Goal: Task Accomplishment & Management: Manage account settings

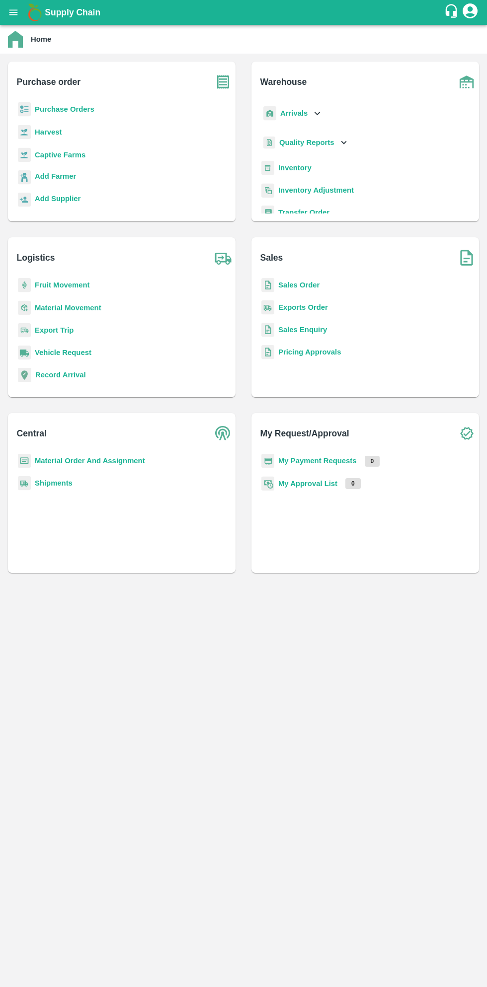
click at [23, 20] on div "Supply Chain" at bounding box center [243, 12] width 487 height 25
click at [13, 12] on icon "open drawer" at bounding box center [13, 11] width 8 height 5
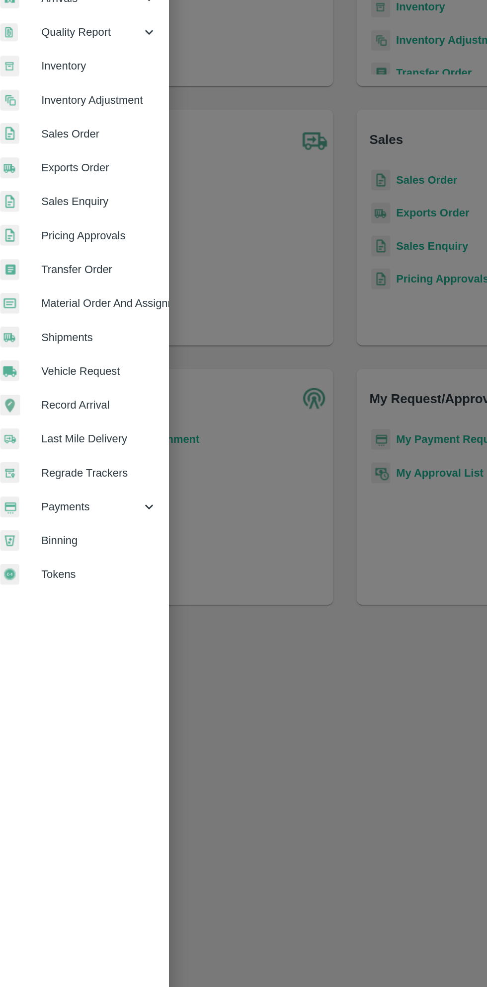
click at [106, 364] on span "Material Order And Assignment" at bounding box center [77, 368] width 78 height 11
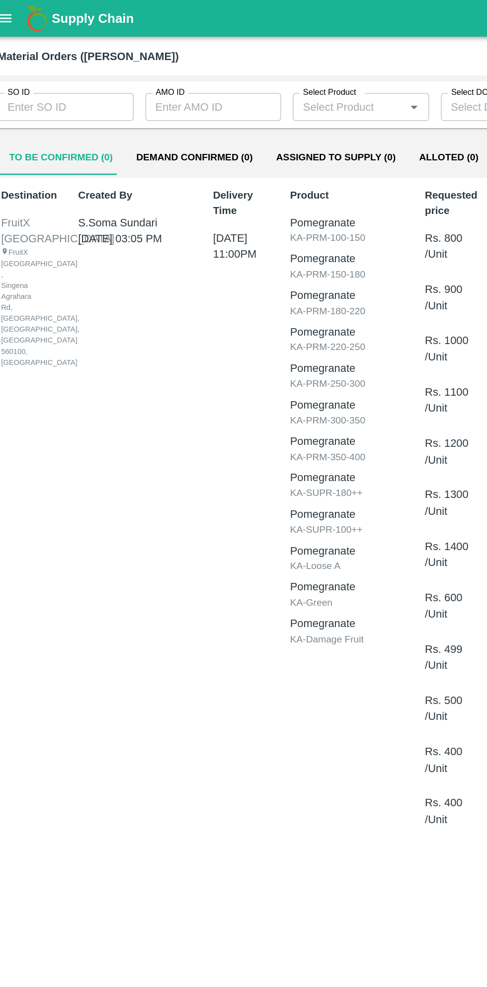
click at [153, 73] on input "AMO ID" at bounding box center [154, 72] width 92 height 19
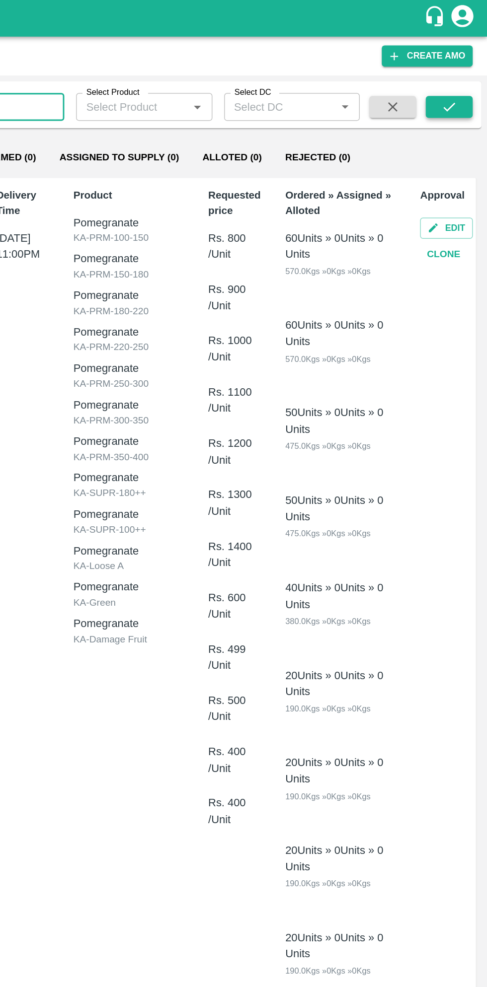
type input "322845"
click at [466, 73] on icon "submit" at bounding box center [460, 72] width 11 height 11
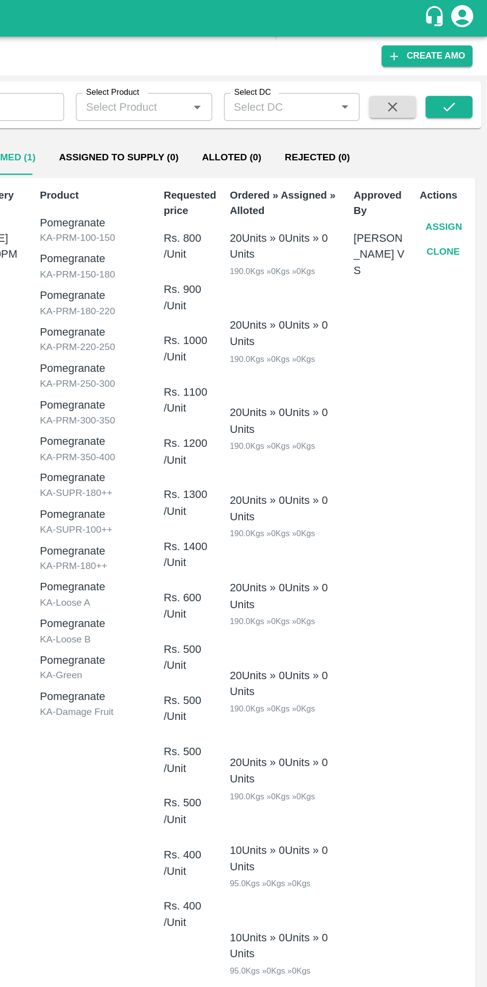
click at [455, 150] on button "Assign" at bounding box center [457, 153] width 33 height 17
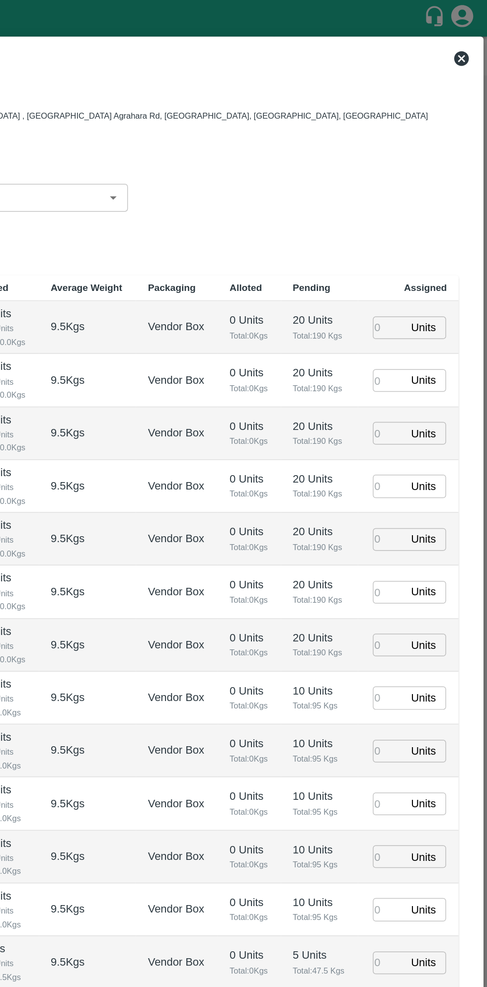
type input "05/09/2025 11:00 PM"
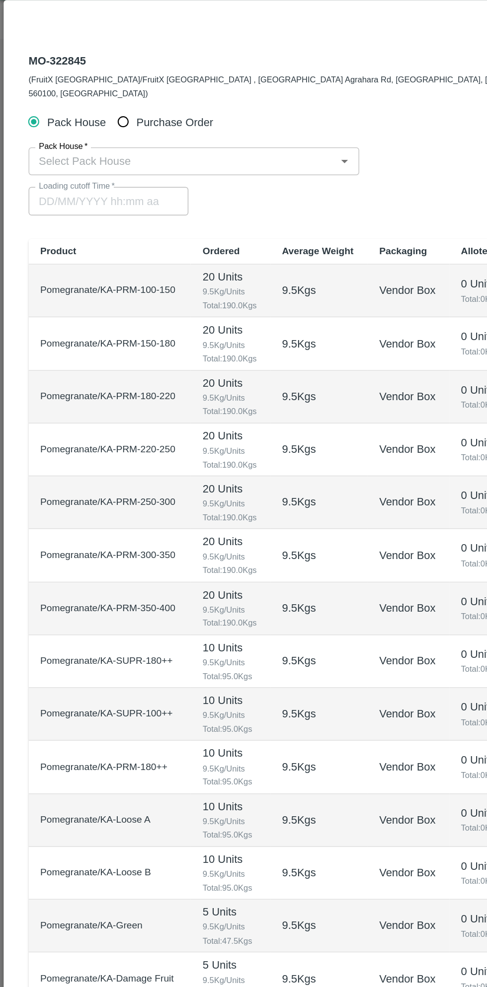
click at [90, 98] on input "Purchase Order" at bounding box center [83, 107] width 18 height 18
radio input "true"
click at [138, 128] on input "PO   *" at bounding box center [231, 134] width 418 height 13
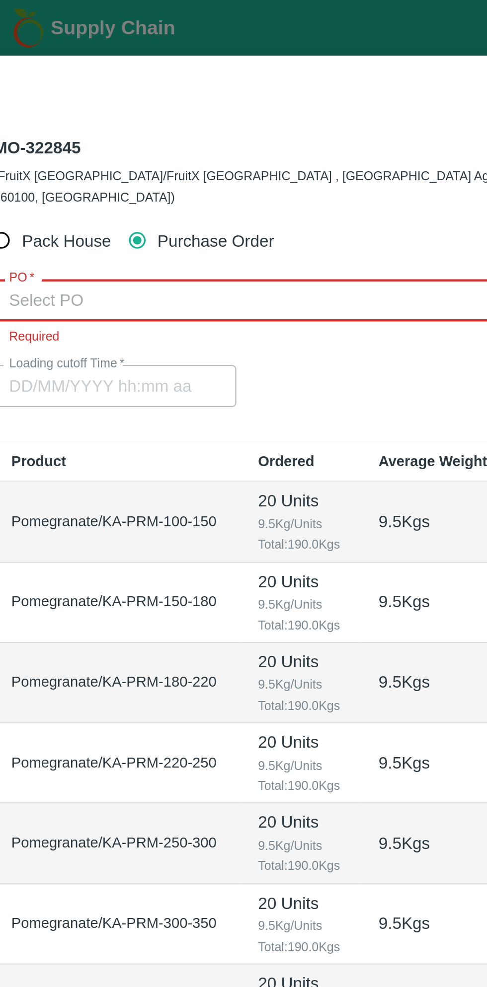
click at [136, 128] on input "PO   *" at bounding box center [231, 134] width 418 height 13
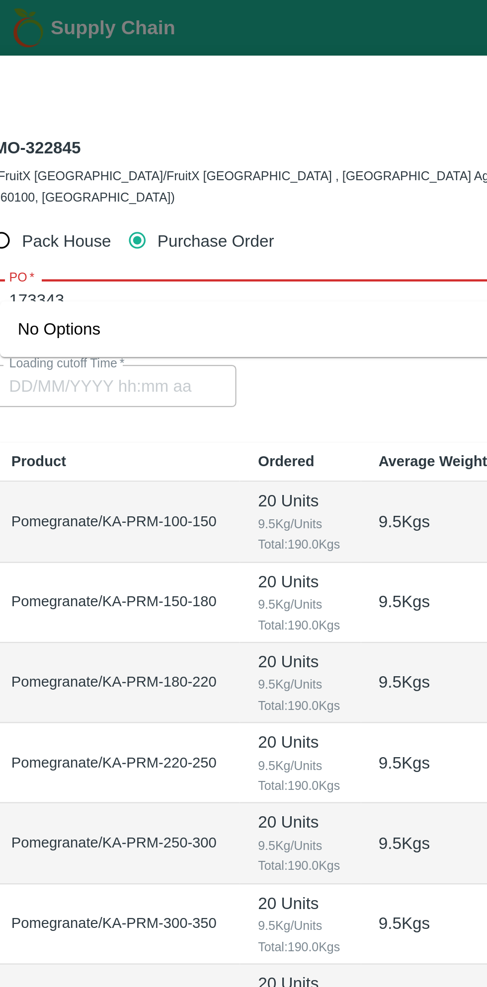
type input "173343"
click at [187, 148] on div "PO-173334(Thippeswamy G-8431927077)" at bounding box center [242, 147] width 440 height 17
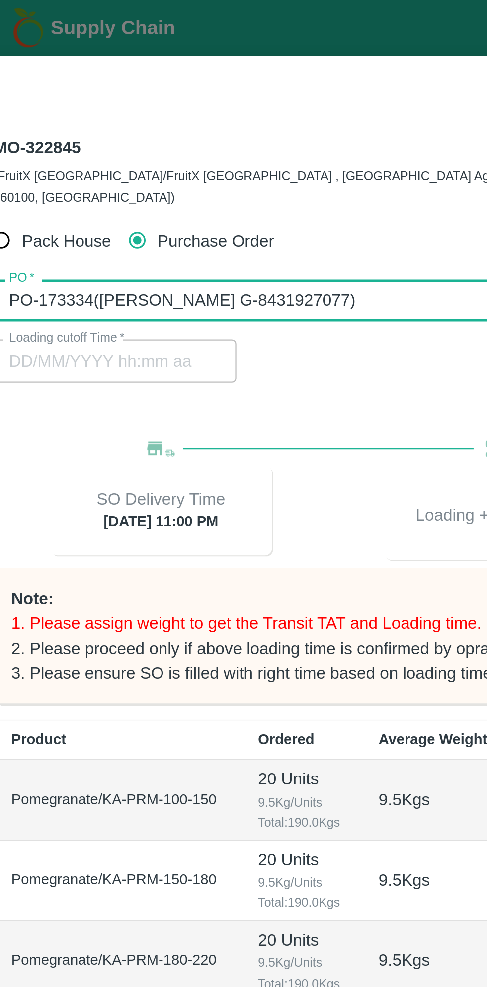
type input "PO-173334(Thippeswamy G-8431927077)"
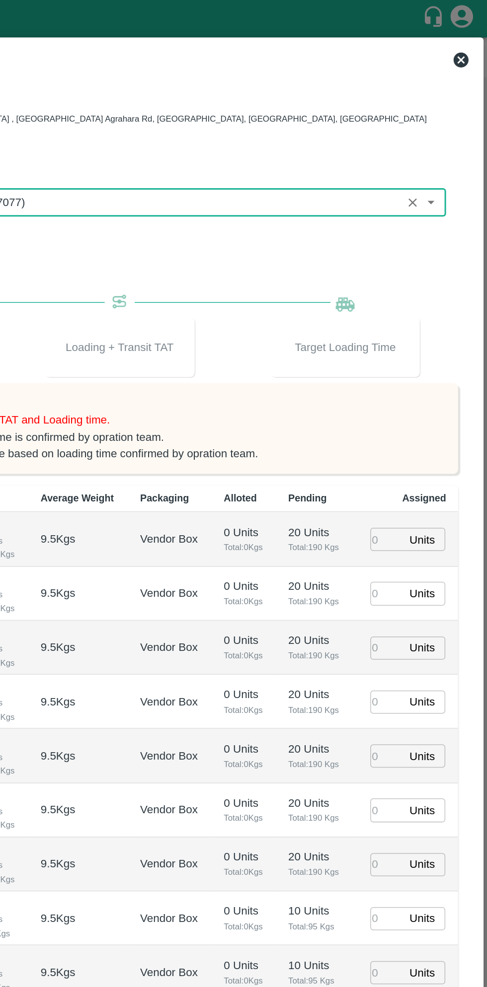
click at [419, 350] on input "number" at bounding box center [420, 357] width 22 height 15
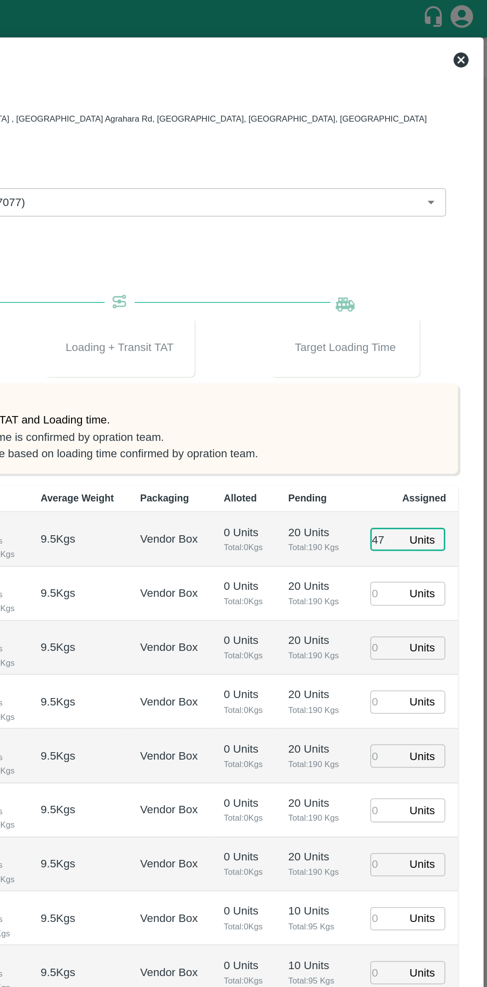
type input "47"
type input "05/09/2025 03:22 PM"
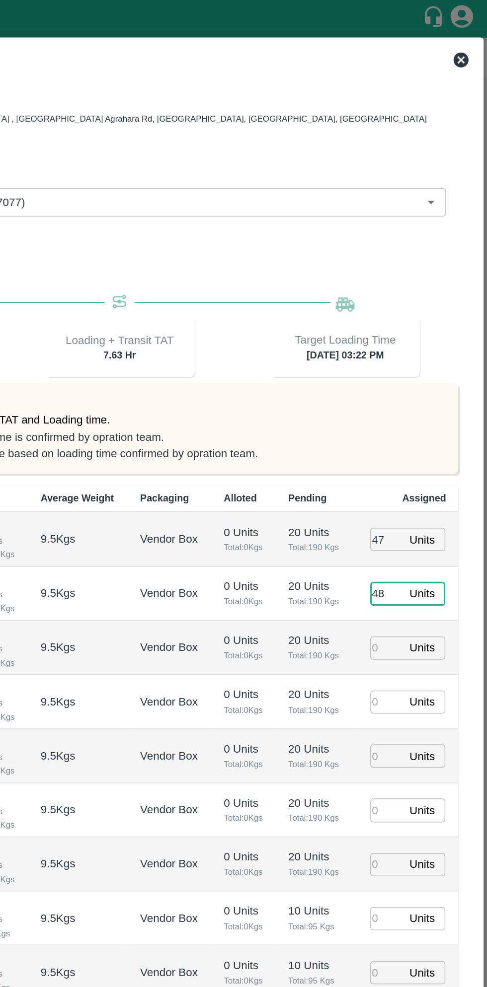
type input "48"
type input "40"
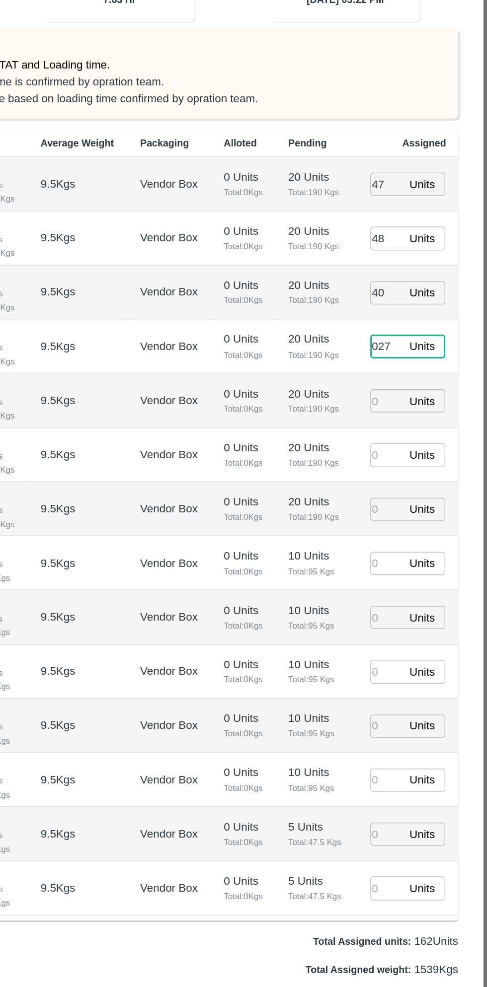
type input "027"
type input "13"
type input "1"
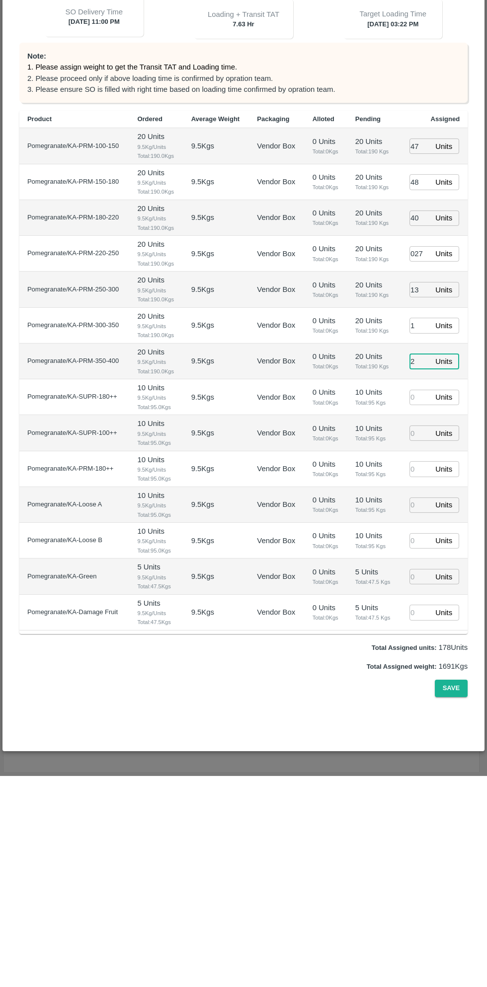
type input "2"
click at [418, 601] on input "number" at bounding box center [420, 608] width 22 height 15
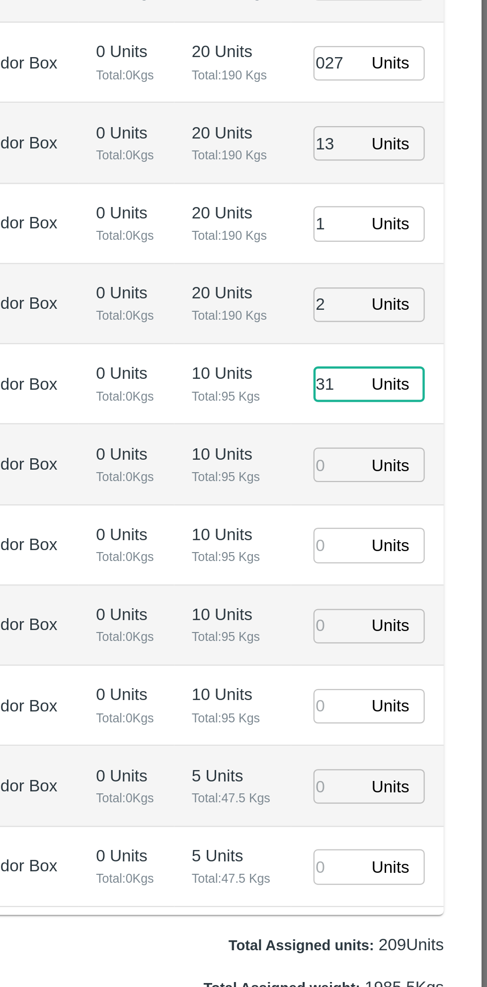
type input "31"
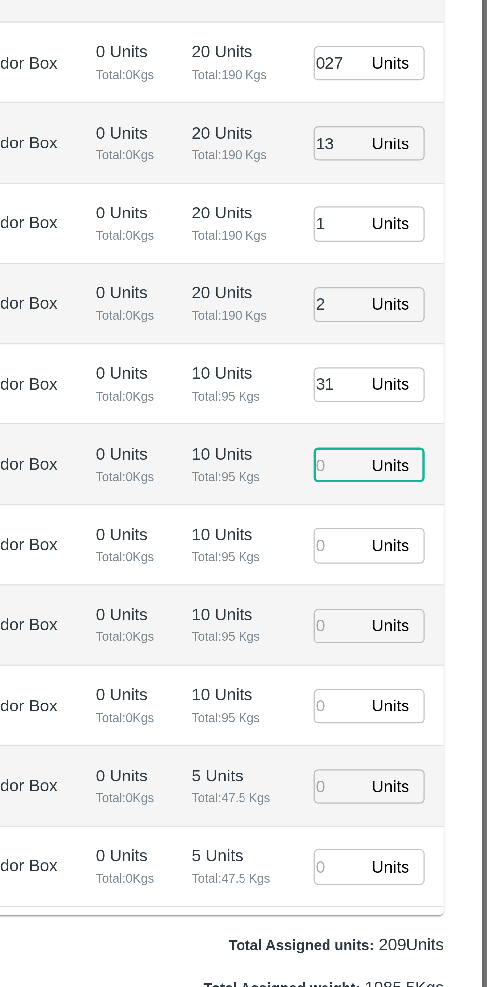
type input "8"
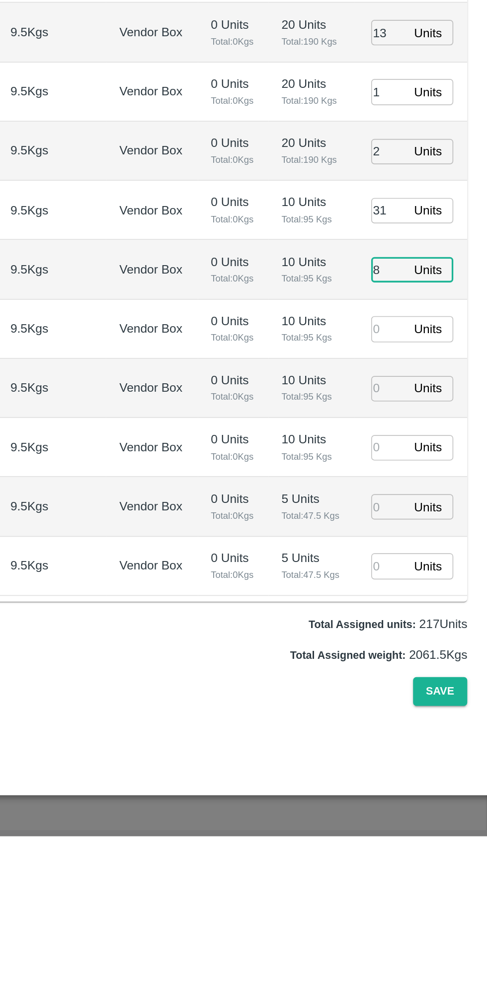
type input "05/09/2025 01:22 PM"
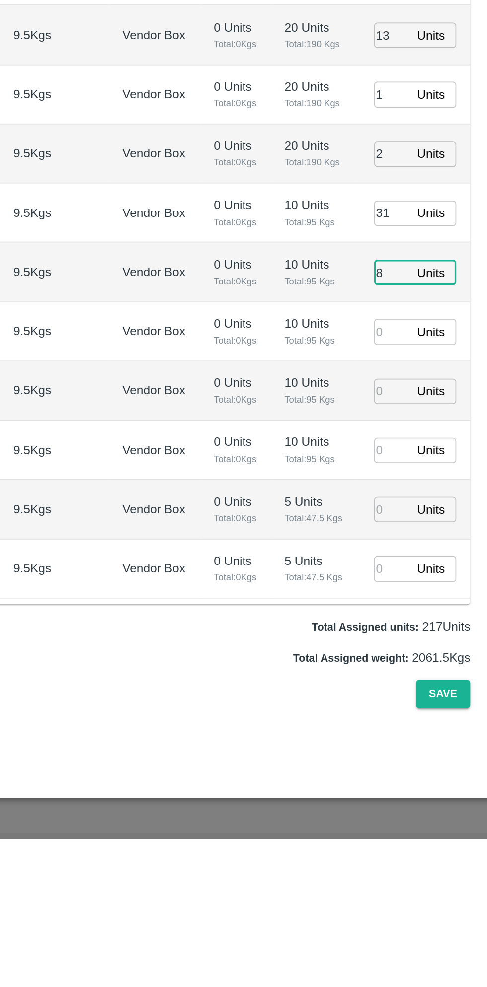
type input "8"
click at [422, 672] on input "number" at bounding box center [420, 679] width 22 height 15
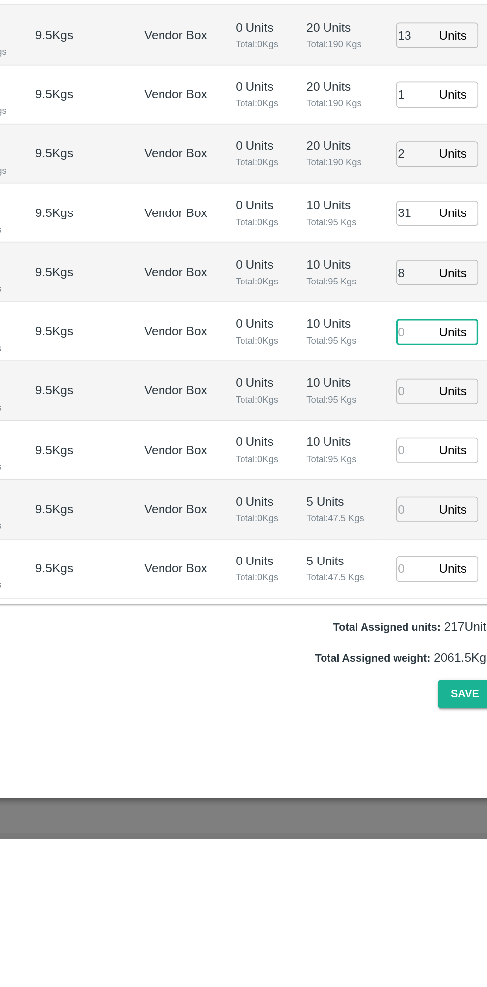
click at [421, 708] on input "number" at bounding box center [420, 715] width 22 height 15
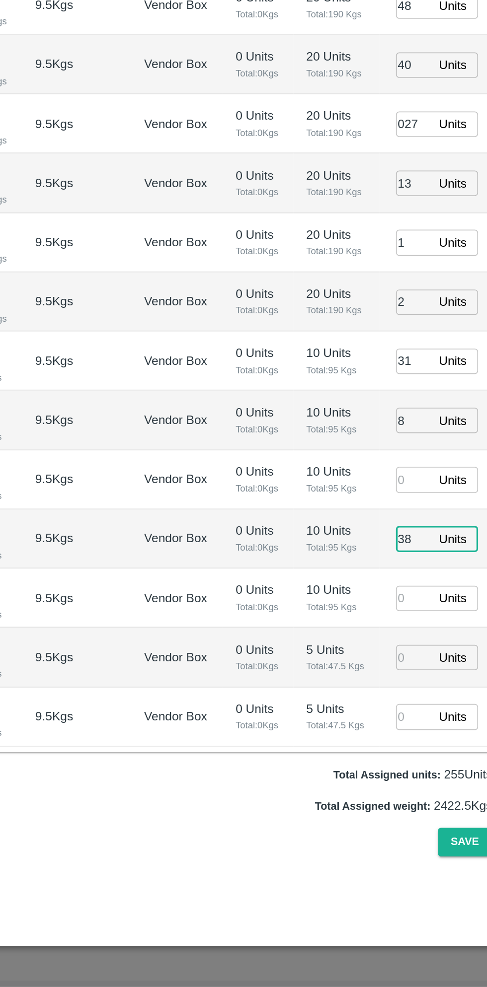
type input "38"
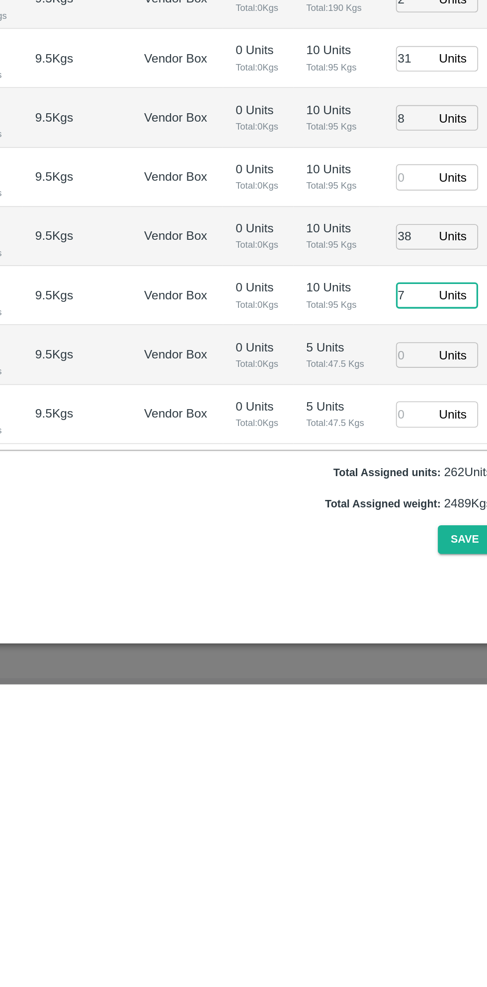
type input "7"
click at [422, 780] on input "number" at bounding box center [420, 787] width 22 height 15
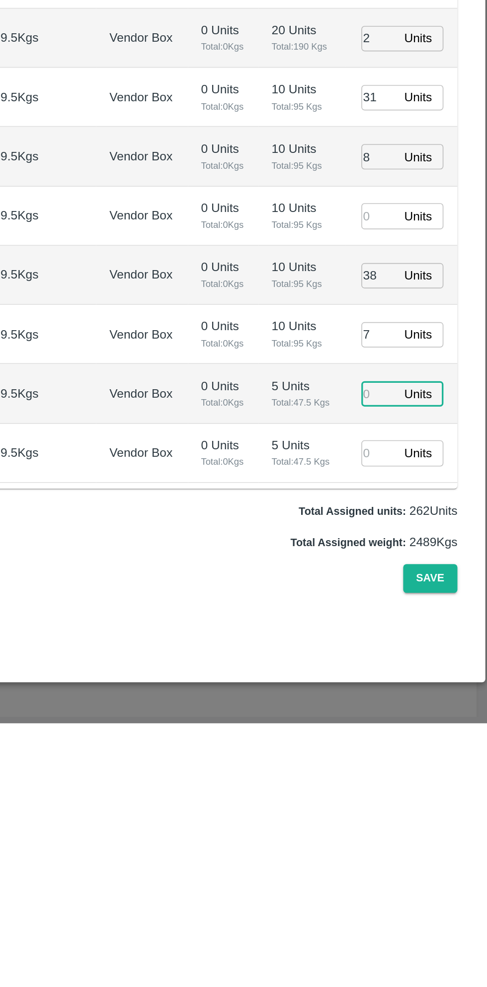
click at [417, 816] on input "number" at bounding box center [420, 823] width 22 height 15
type input "4"
type input "05/09/2025 02:22 PM"
type input "4"
click at [456, 891] on button "Save" at bounding box center [450, 899] width 33 height 17
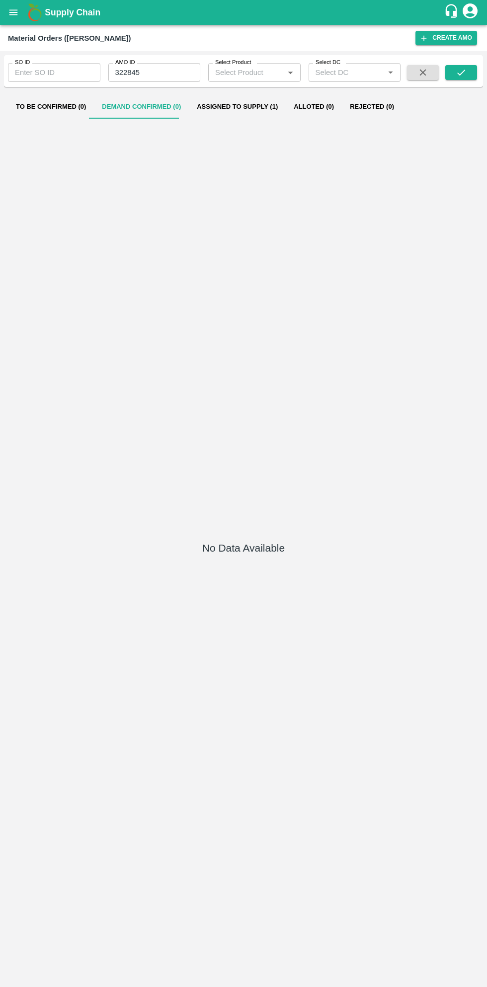
click at [48, 15] on b "Supply Chain" at bounding box center [73, 12] width 56 height 10
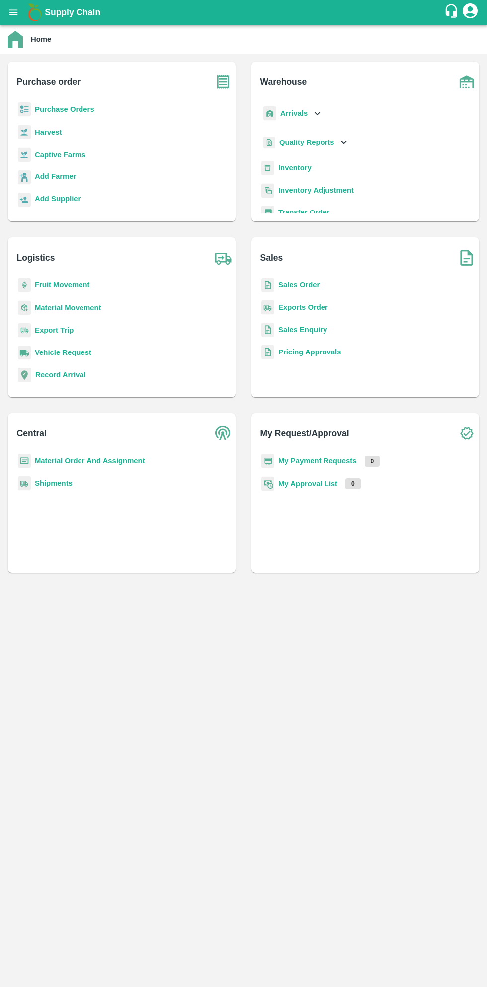
click at [78, 110] on b "Purchase Orders" at bounding box center [65, 109] width 60 height 8
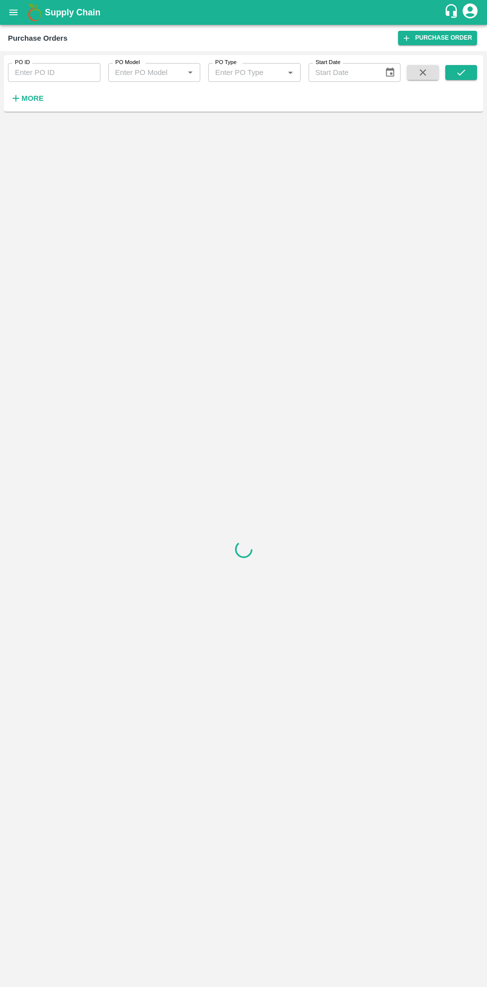
click at [36, 98] on strong "More" at bounding box center [32, 98] width 22 height 8
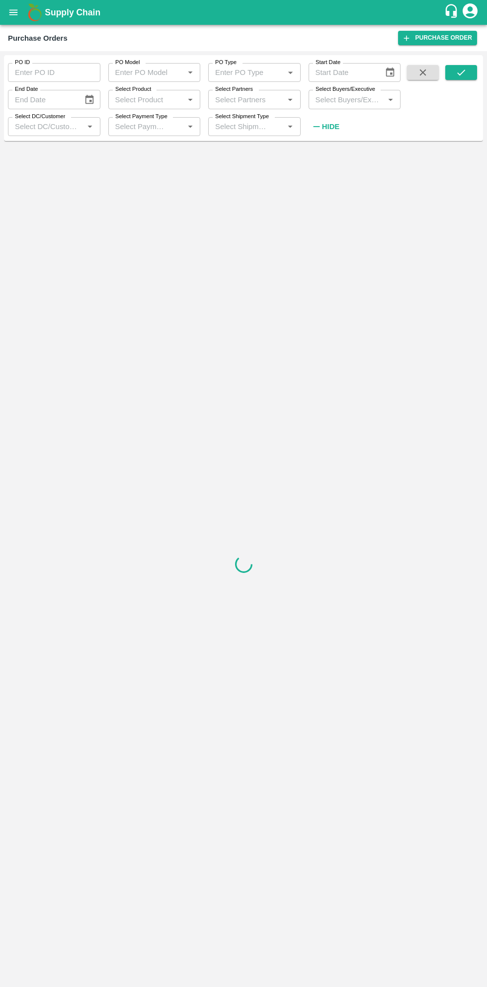
click at [350, 103] on input "Select Buyers/Executive" at bounding box center [346, 99] width 70 height 13
type input "sagar"
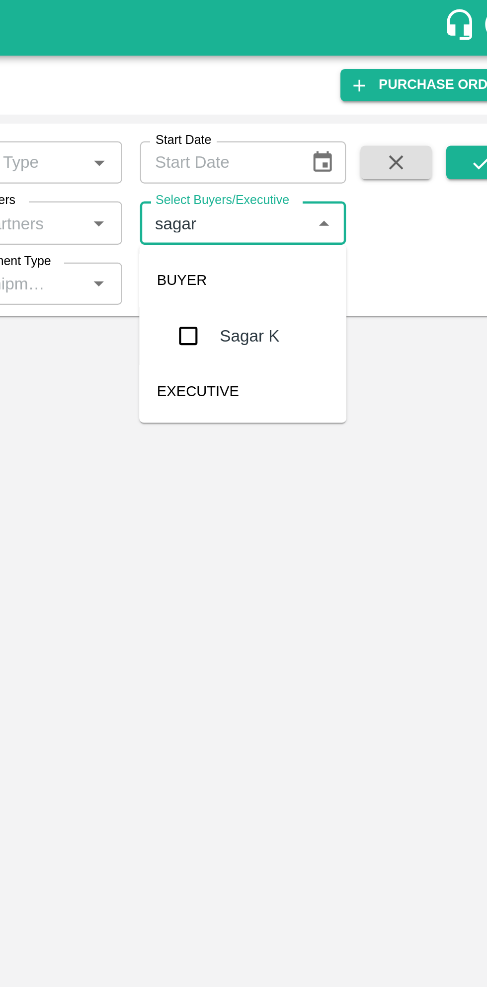
click at [331, 150] on input "checkbox" at bounding box center [330, 150] width 20 height 20
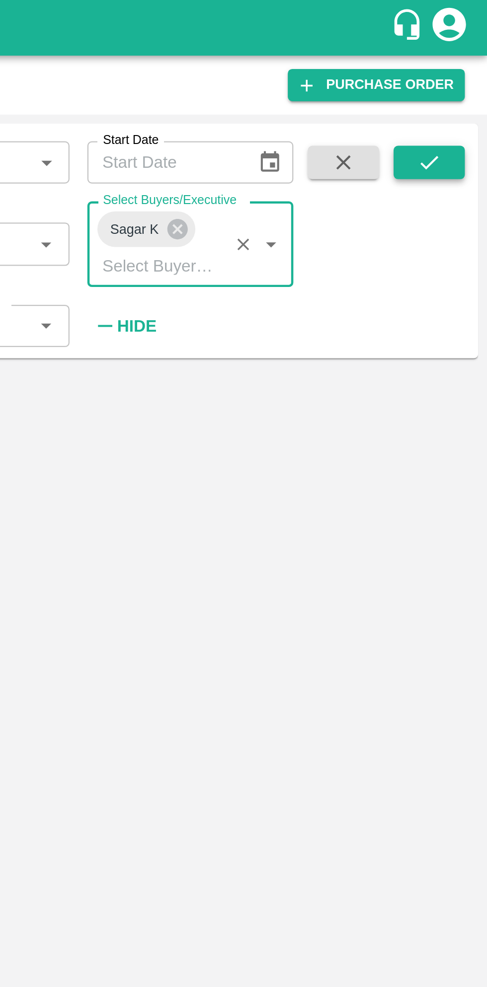
click at [464, 73] on icon "submit" at bounding box center [460, 72] width 11 height 11
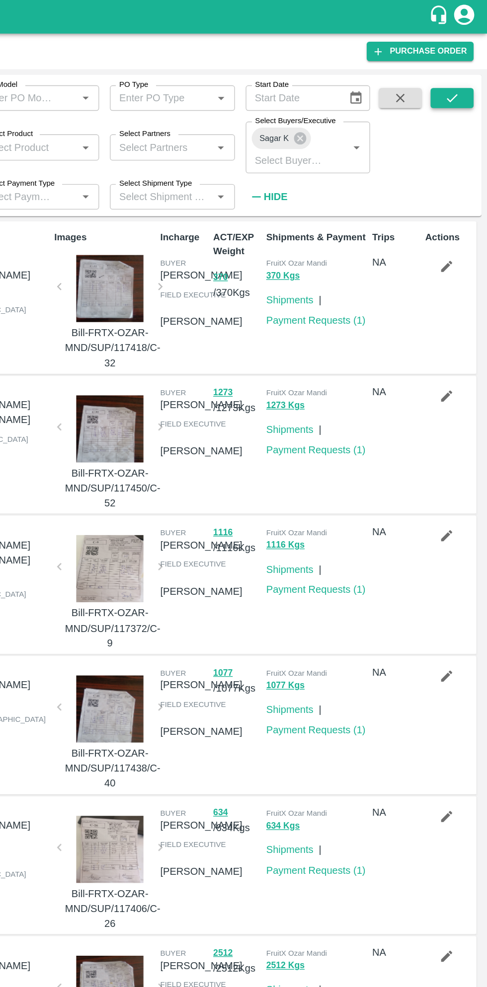
click at [470, 70] on button "submit" at bounding box center [461, 72] width 32 height 15
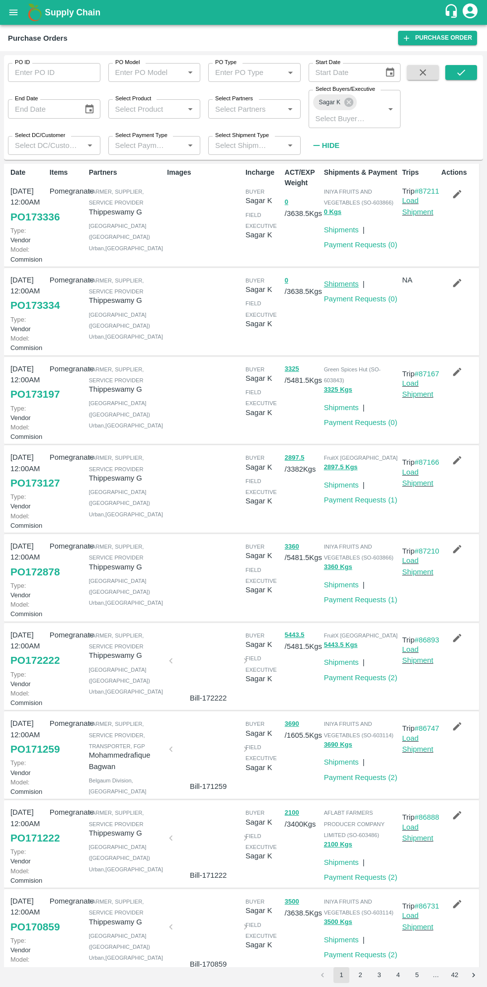
click at [338, 288] on link "Shipments" at bounding box center [341, 284] width 35 height 8
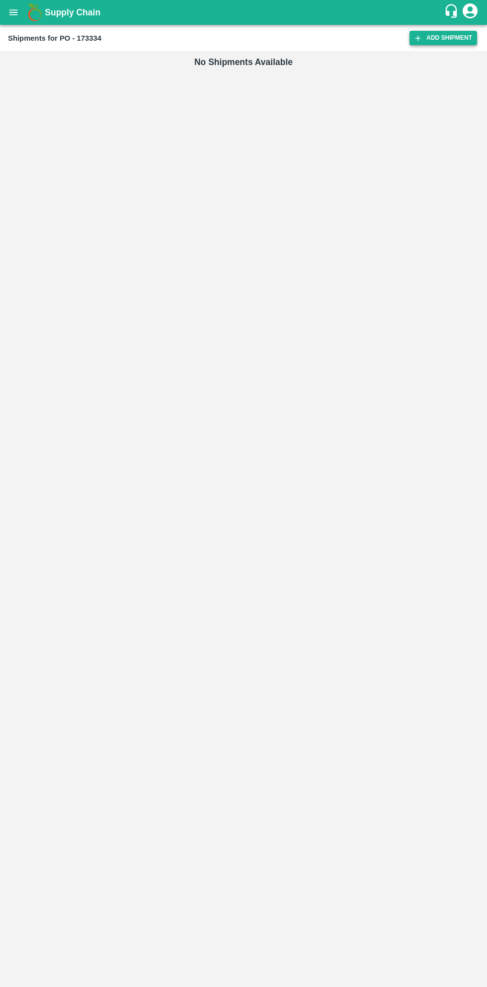
click at [436, 44] on link "Add Shipment" at bounding box center [443, 38] width 68 height 14
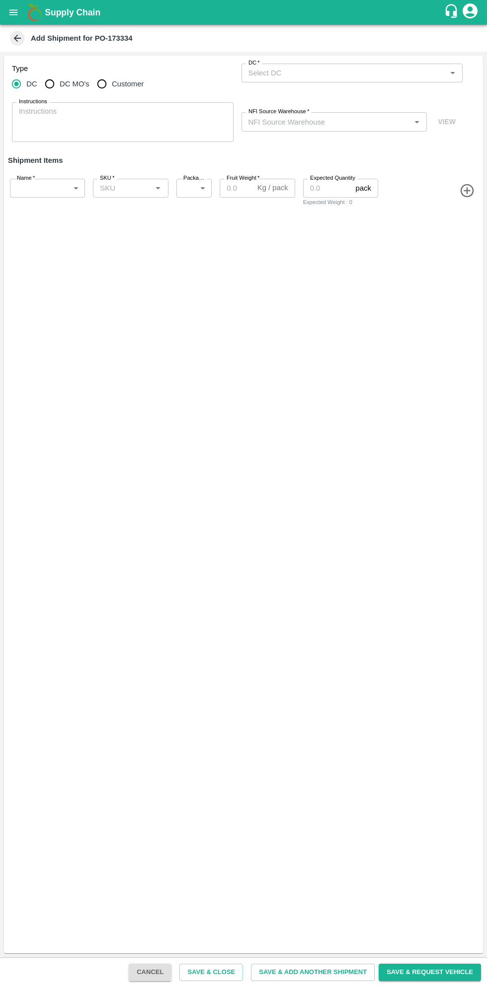
click at [53, 86] on input "DC MO's" at bounding box center [50, 84] width 20 height 20
radio input "true"
click at [356, 69] on input "DC (Material Orders)   *" at bounding box center [343, 73] width 199 height 13
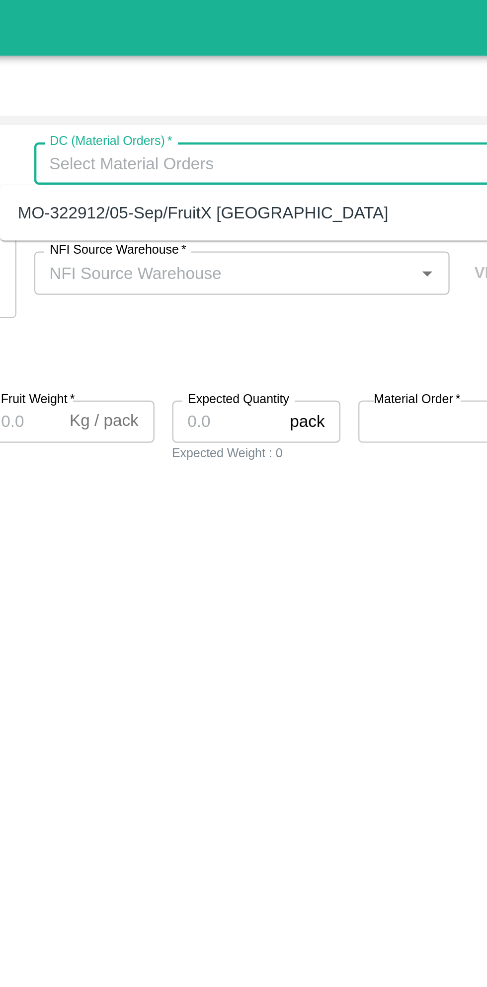
click at [357, 95] on div "MO-322912/05-Sep/FruitX Bangalore" at bounding box center [336, 94] width 221 height 17
type input "MO-322912/05-Sep/FruitX Bangalore"
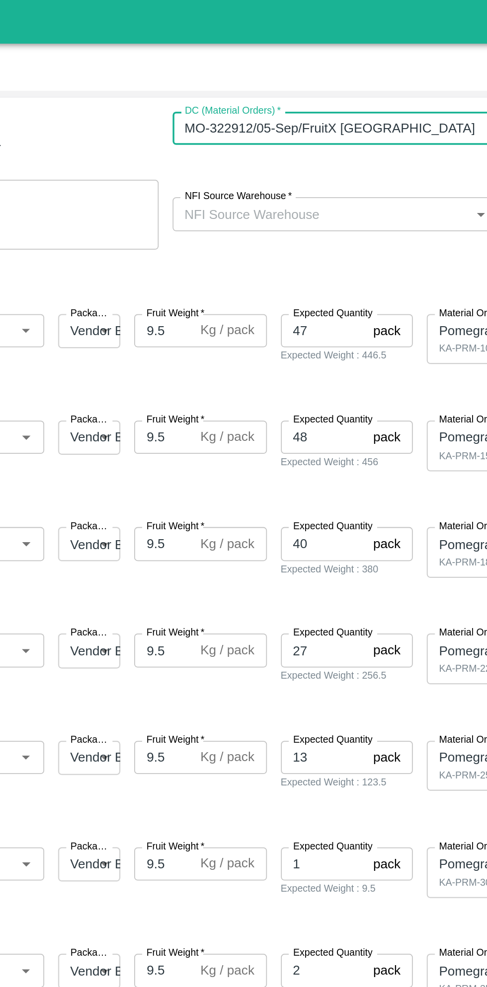
click at [348, 120] on input "NFI Source Warehouse   *" at bounding box center [325, 121] width 163 height 13
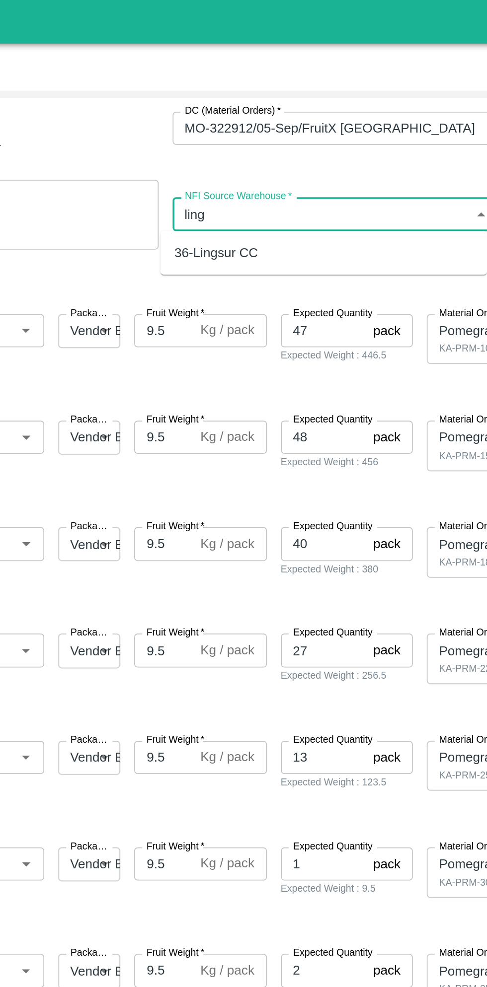
click at [329, 140] on div "36-Lingsur CC" at bounding box center [327, 144] width 186 height 17
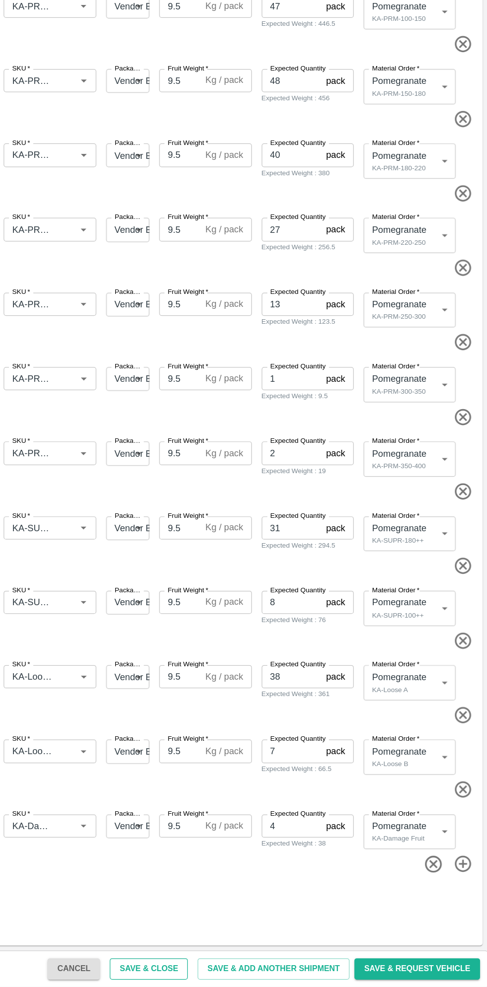
type input "36-Lingsur CC"
click at [228, 969] on button "Save & Close" at bounding box center [211, 972] width 64 height 17
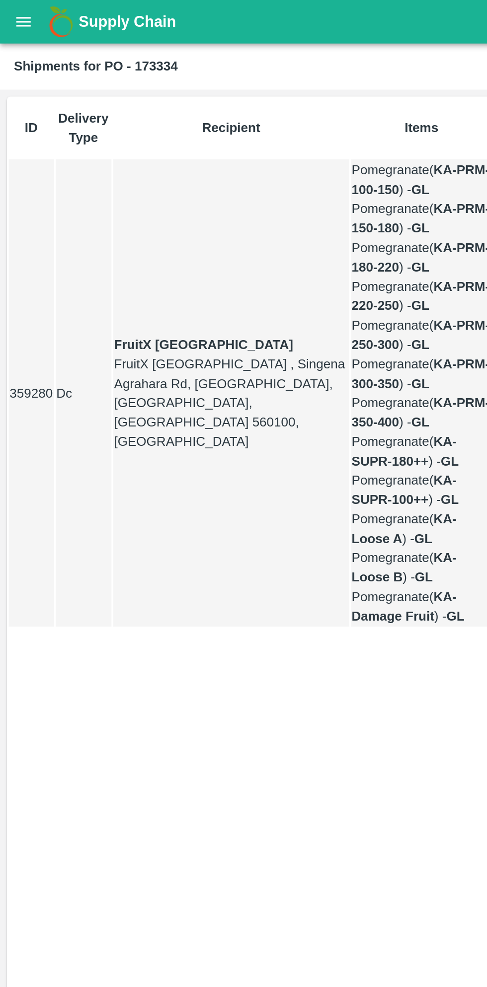
click at [18, 7] on icon "open drawer" at bounding box center [13, 12] width 11 height 11
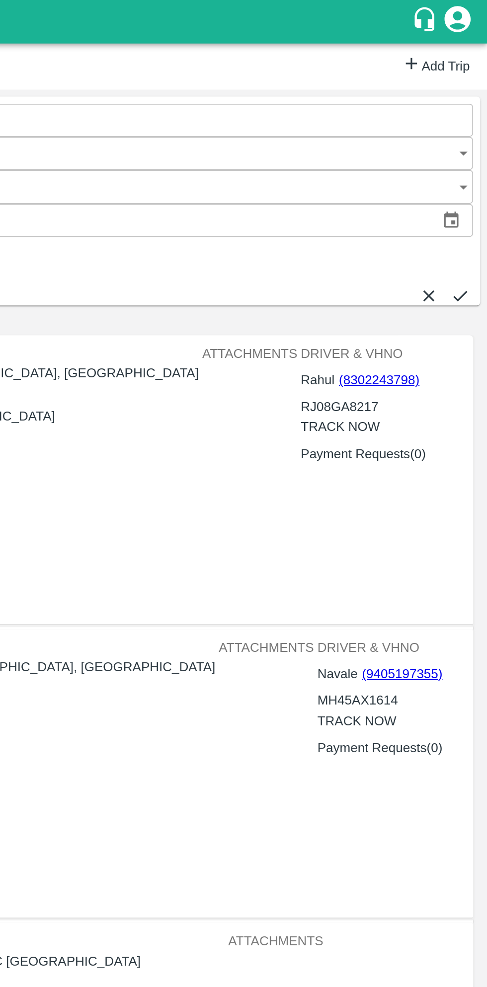
click at [455, 39] on link "Add Trip" at bounding box center [457, 38] width 39 height 14
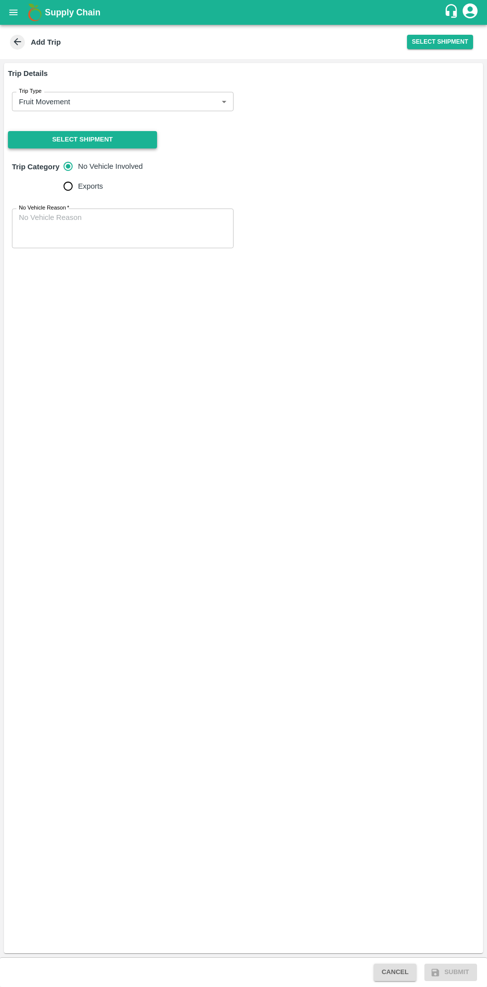
click at [123, 136] on button "Select Shipment" at bounding box center [82, 139] width 149 height 17
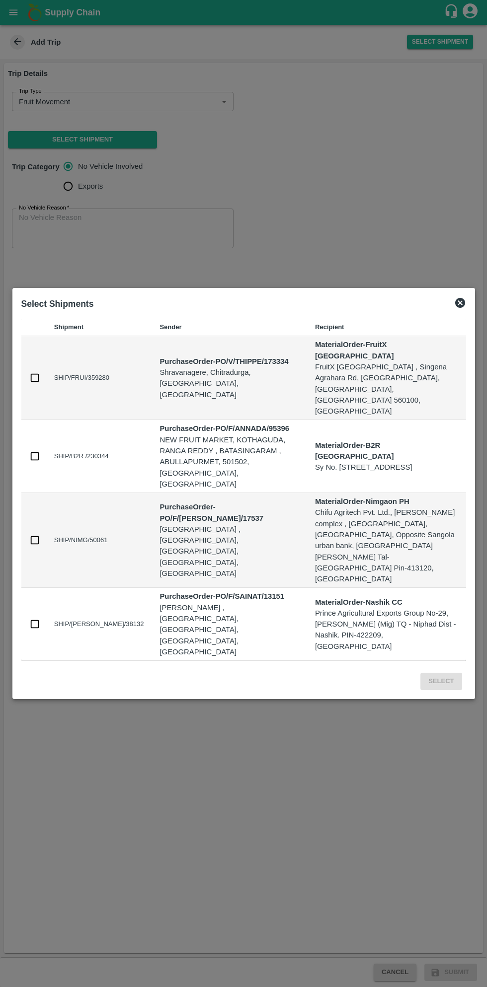
click at [38, 383] on input "checkbox" at bounding box center [34, 377] width 11 height 11
checkbox input "true"
click at [436, 673] on button "Select" at bounding box center [440, 681] width 41 height 17
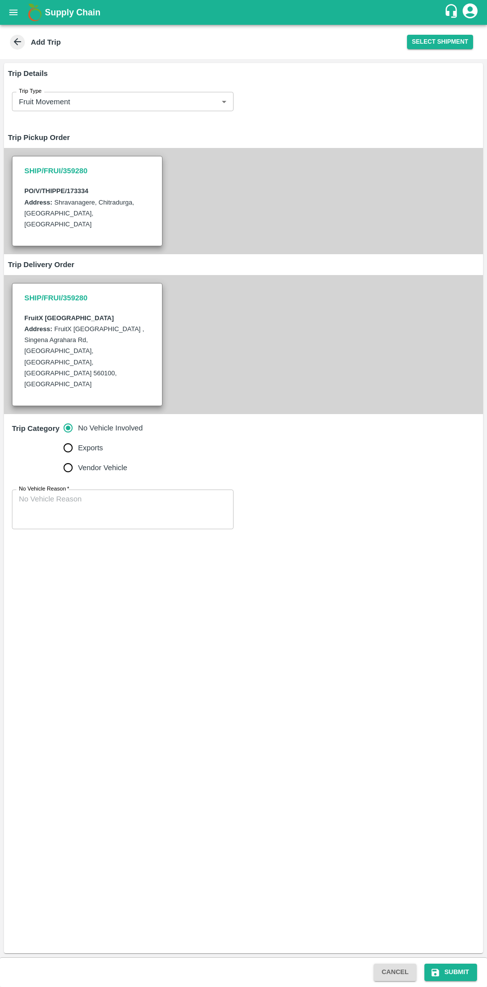
click at [69, 458] on input "Vendor Vehicle" at bounding box center [68, 468] width 20 height 20
radio input "true"
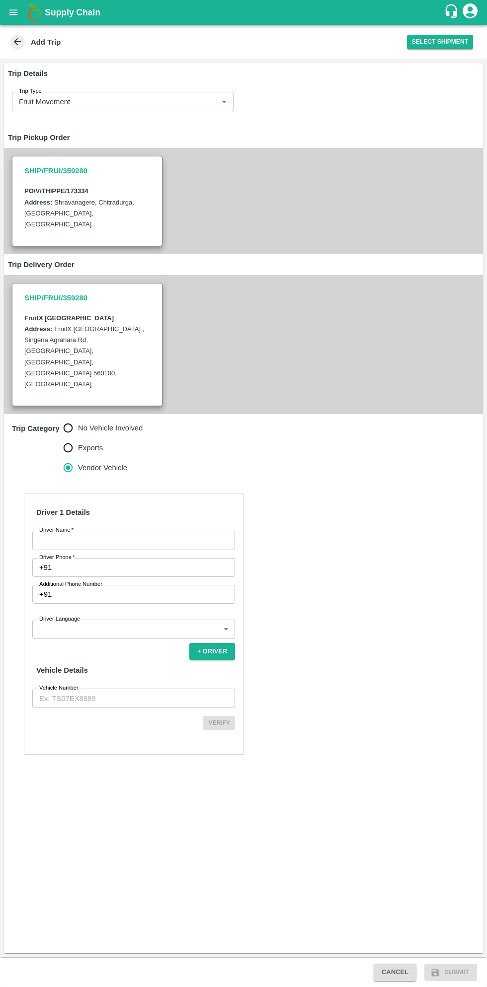
click at [129, 531] on input "Driver Name   *" at bounding box center [133, 540] width 203 height 19
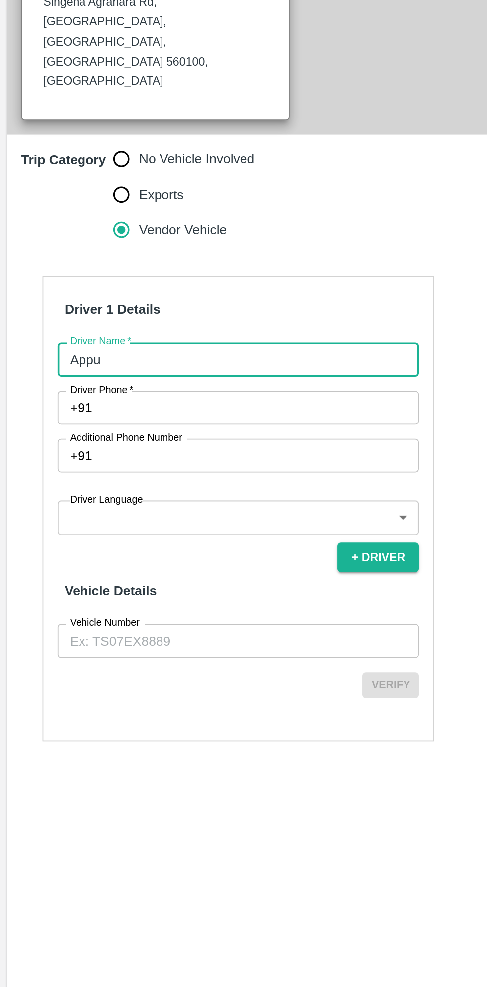
type input "Appu"
click at [128, 558] on input "Driver Phone   *" at bounding box center [145, 567] width 179 height 19
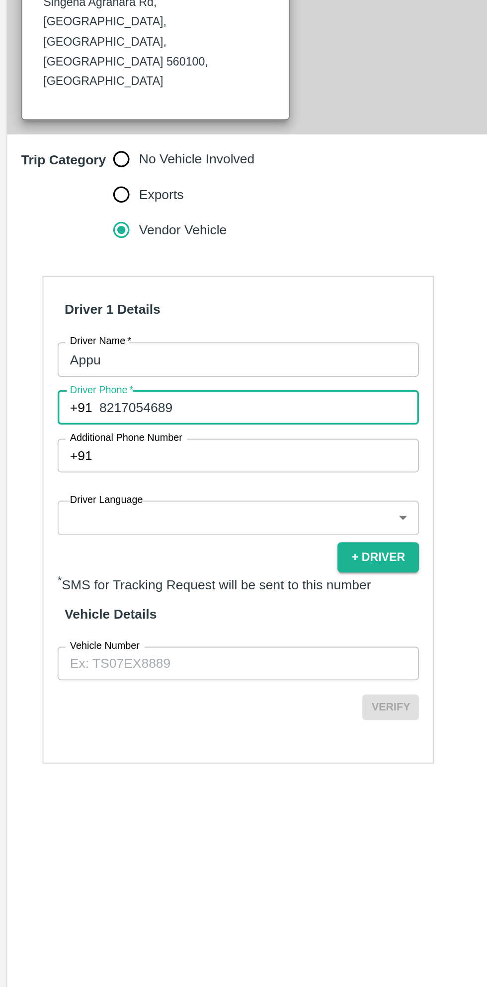
type input "8217054689"
click at [149, 584] on body "Supply Chain Add Trip Select Shipment Trip Details Trip Type Fruit Movement 1 T…" at bounding box center [243, 493] width 487 height 987
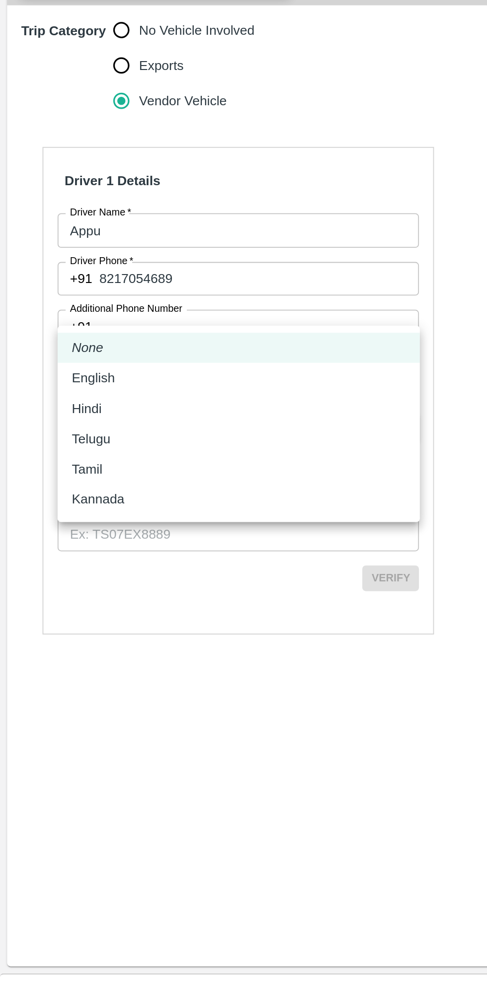
click at [68, 696] on p "Kannada" at bounding box center [54, 691] width 29 height 11
type input "ka"
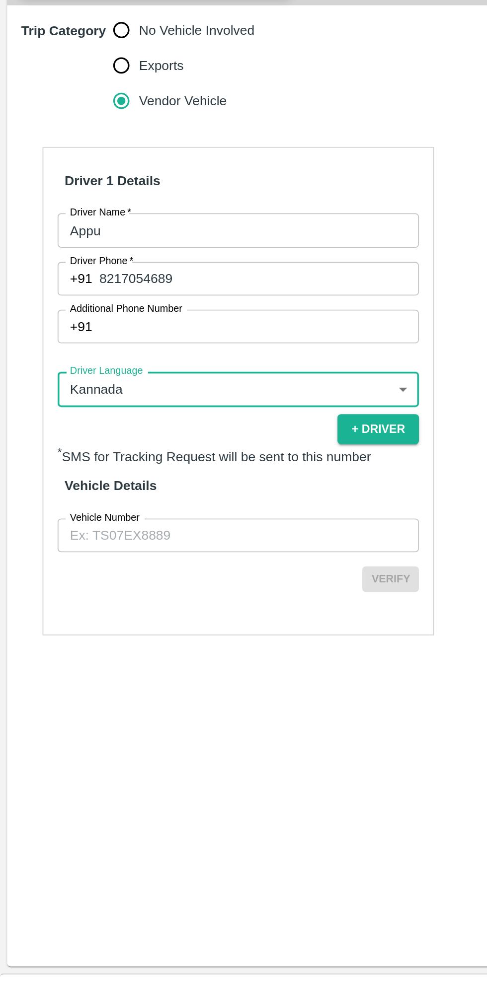
click at [138, 702] on input "Vehicle Number" at bounding box center [133, 711] width 203 height 19
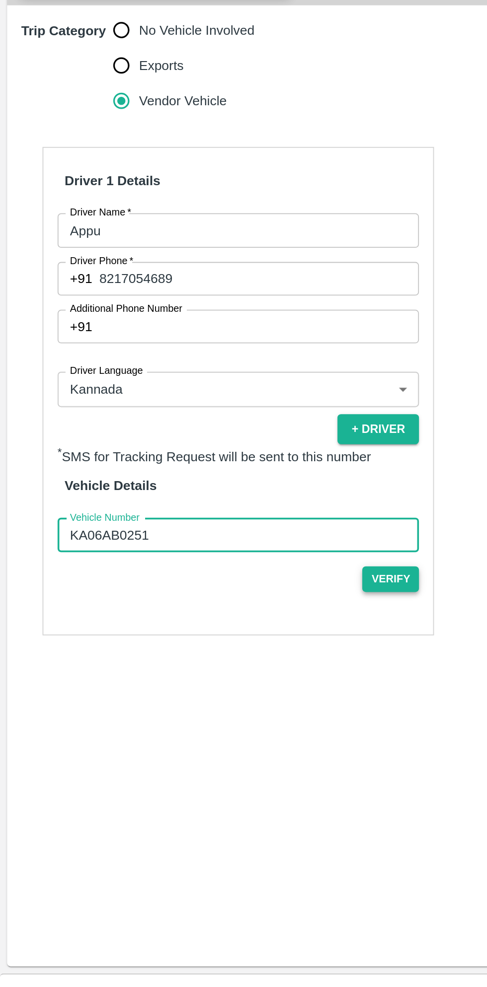
type input "KA06AB0251"
click at [222, 729] on button "Verify" at bounding box center [219, 736] width 32 height 14
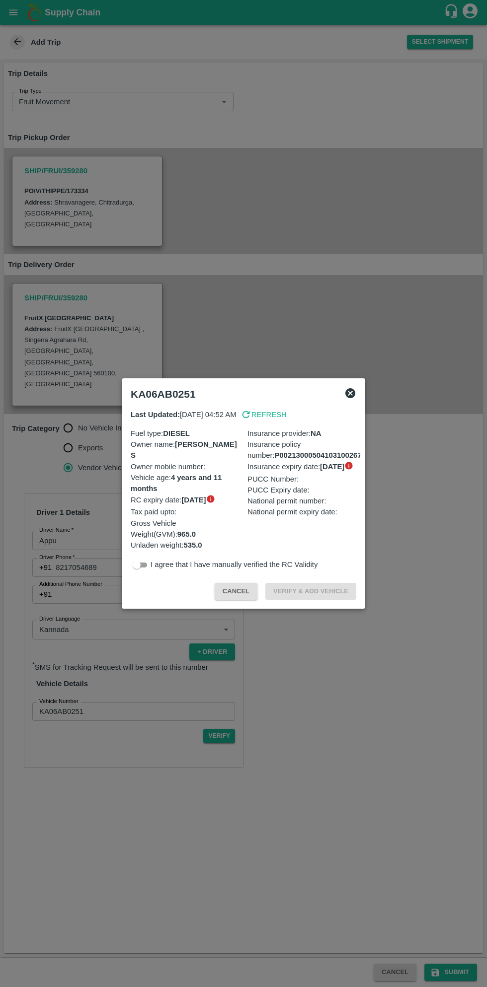
click at [350, 398] on icon at bounding box center [350, 393] width 10 height 10
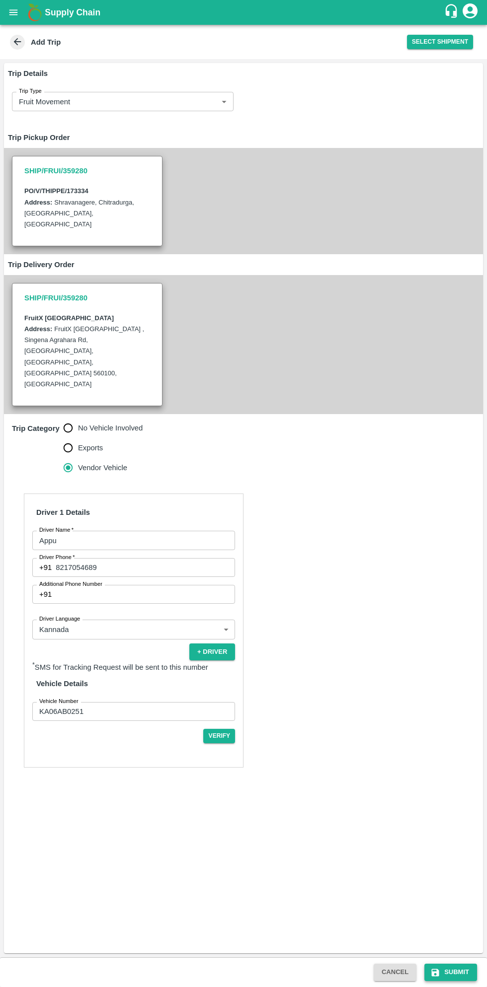
click at [449, 970] on button "Submit" at bounding box center [450, 972] width 53 height 17
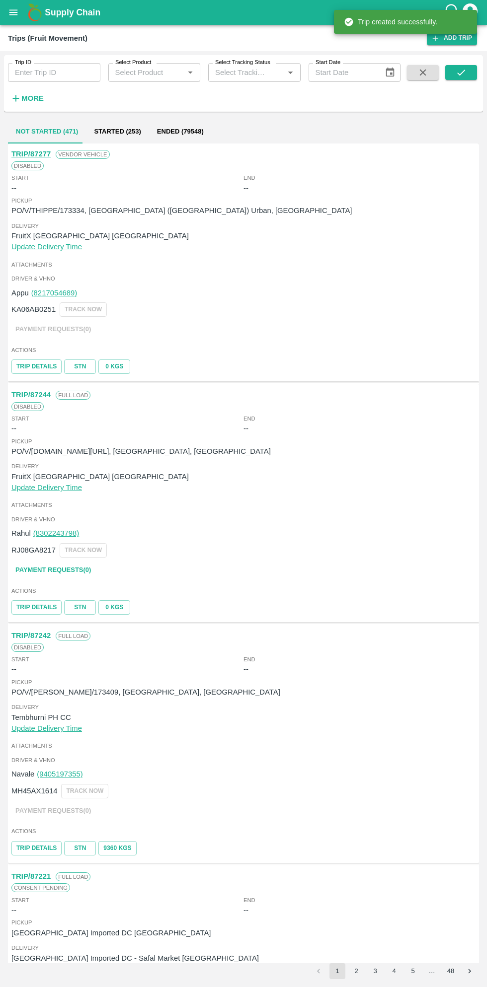
click at [20, 12] on button "open drawer" at bounding box center [13, 12] width 23 height 23
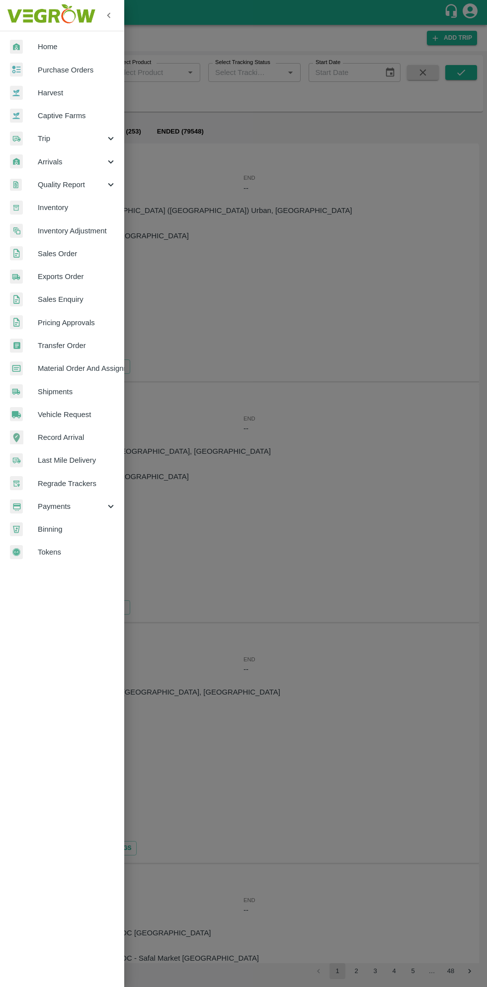
click at [80, 70] on span "Purchase Orders" at bounding box center [77, 70] width 78 height 11
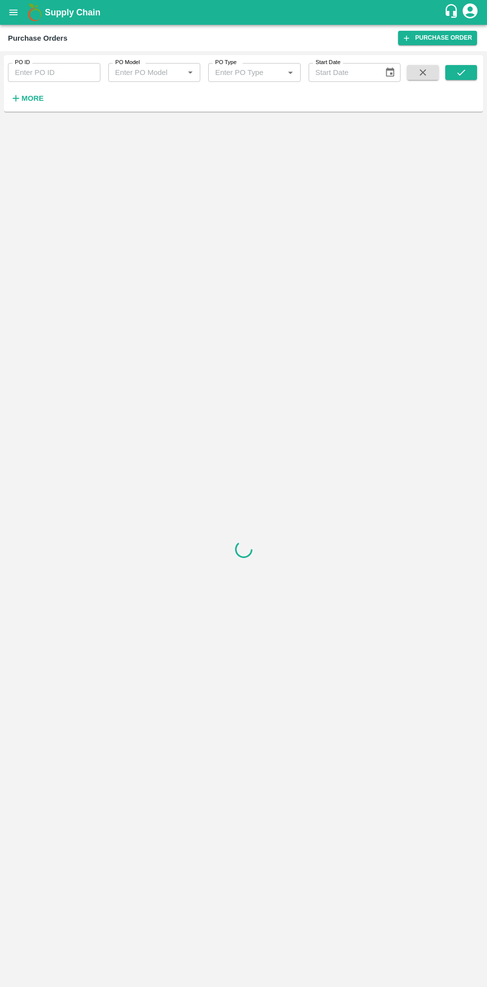
click at [35, 98] on strong "More" at bounding box center [32, 98] width 22 height 8
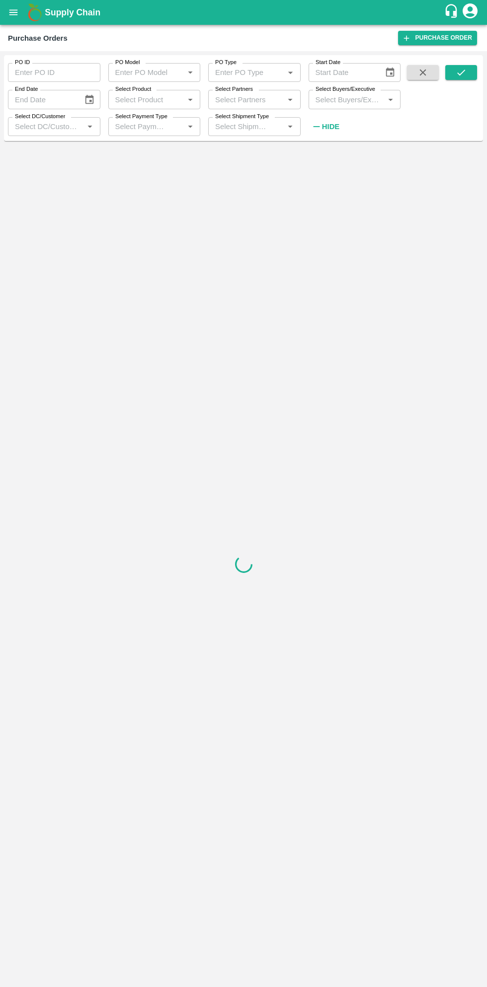
click at [354, 102] on input "Select Buyers/Executive" at bounding box center [346, 99] width 70 height 13
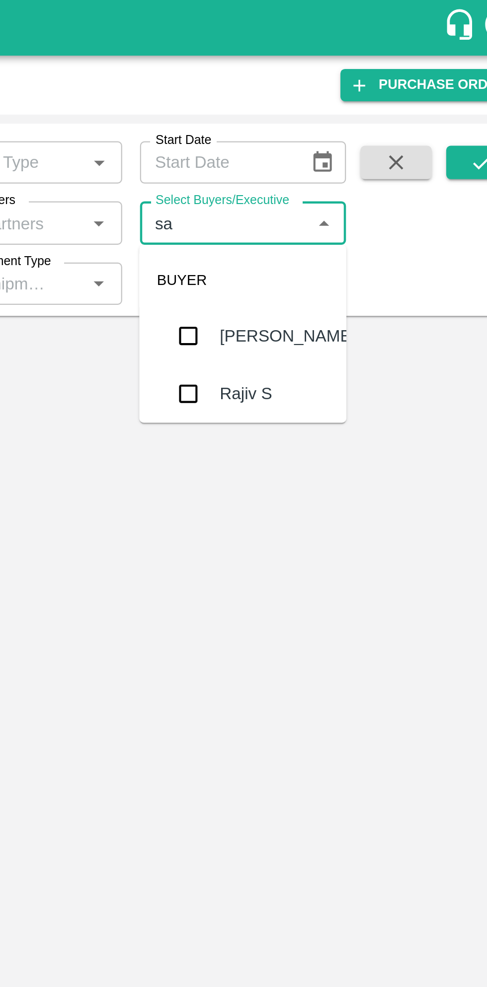
type input "sag"
click at [331, 155] on input "checkbox" at bounding box center [330, 150] width 20 height 20
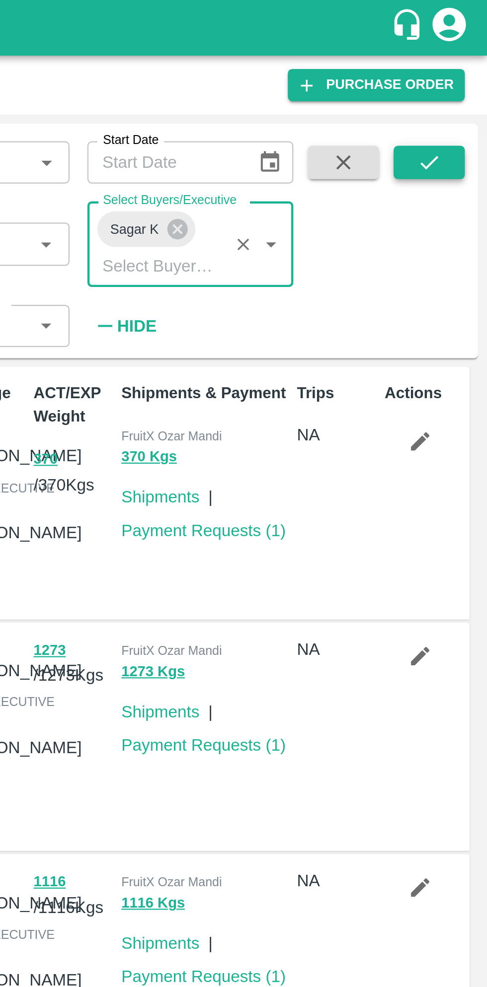
click at [458, 77] on icon "submit" at bounding box center [460, 72] width 11 height 11
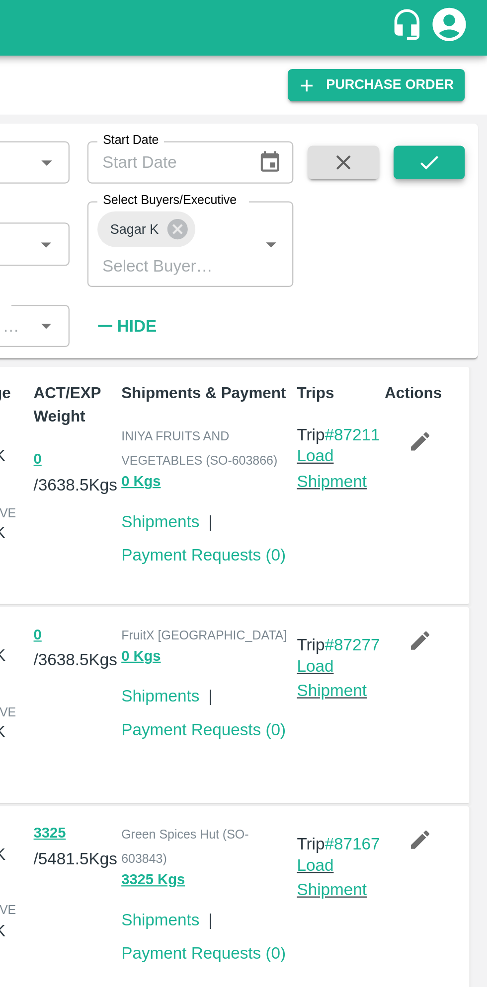
click at [450, 70] on button "submit" at bounding box center [461, 72] width 32 height 15
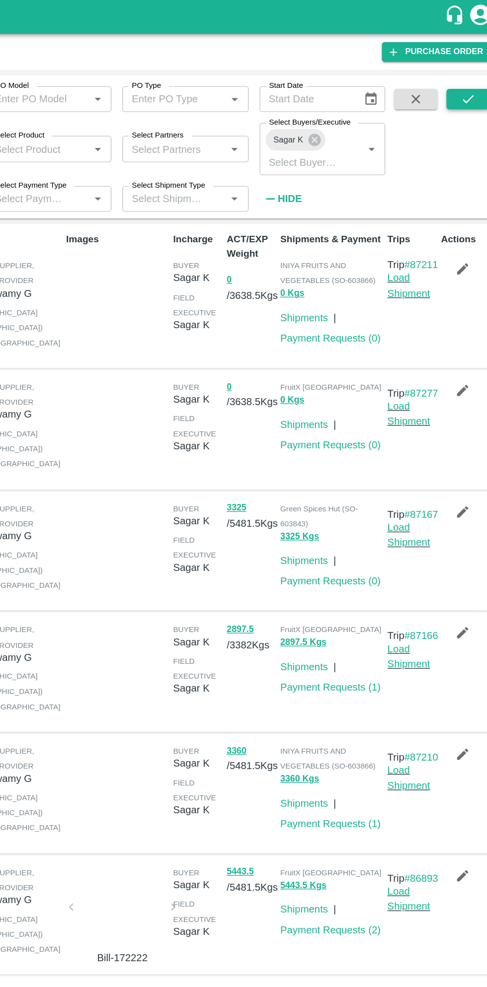
scroll to position [1, 0]
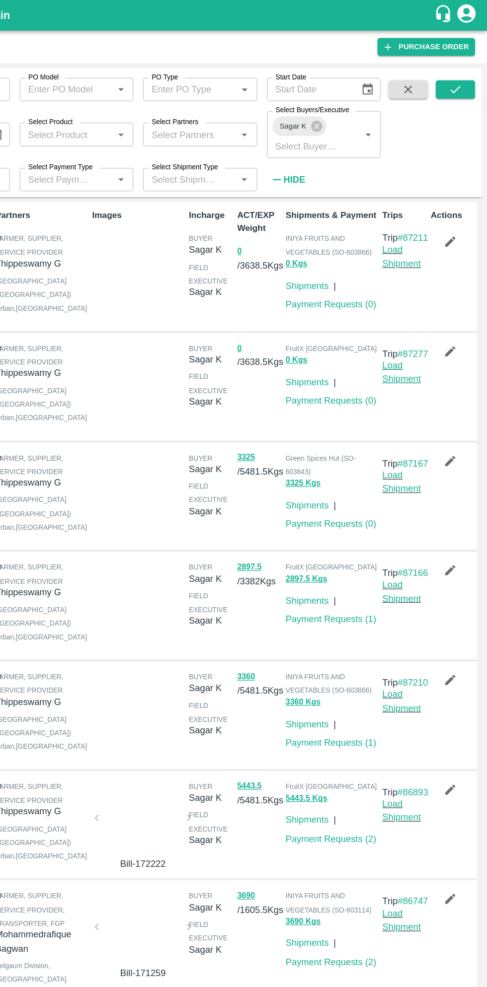
click at [417, 311] on link "Load Shipment" at bounding box center [417, 301] width 31 height 19
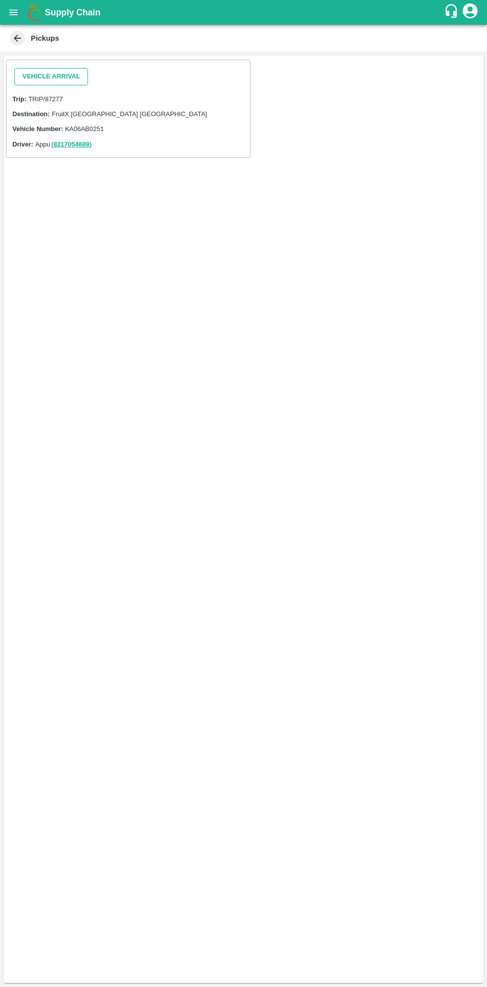
click at [54, 72] on button "Vehicle Arrival" at bounding box center [50, 76] width 73 height 17
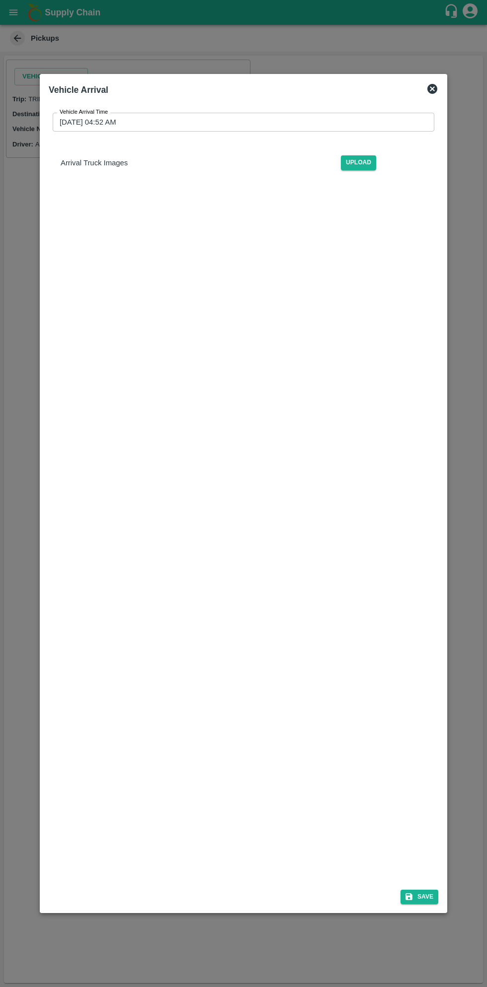
click at [244, 126] on input "03/09/2025 04:52 AM" at bounding box center [240, 122] width 374 height 19
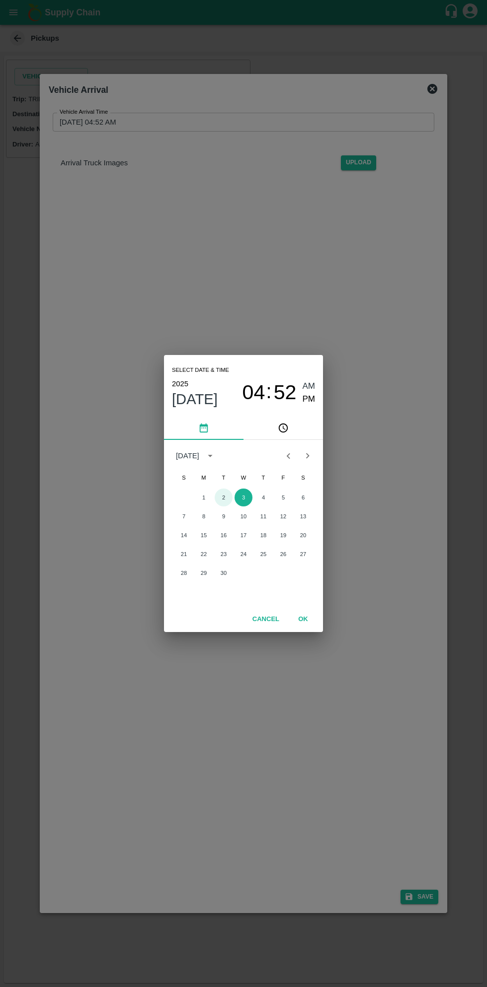
click at [221, 498] on button "2" at bounding box center [223, 498] width 18 height 18
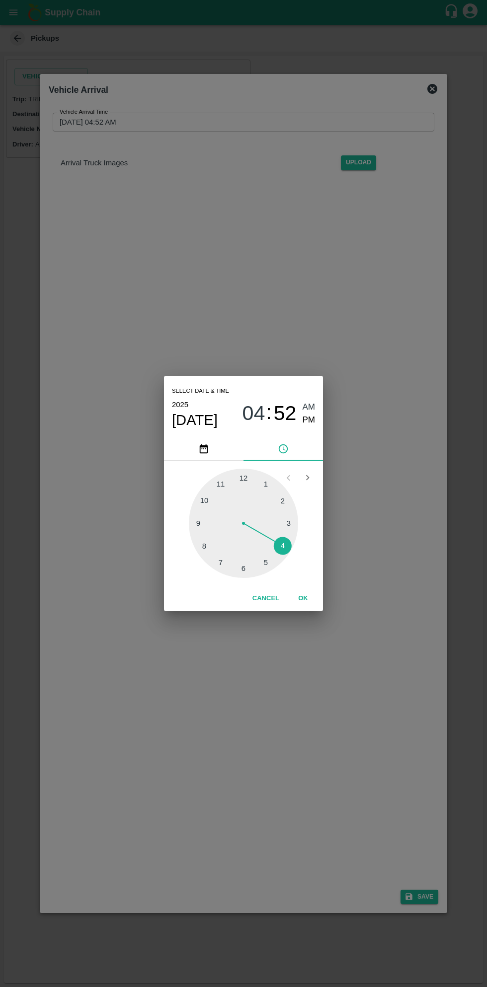
click at [197, 514] on div at bounding box center [243, 523] width 109 height 109
type input "02/09/2025 09:52 AM"
click at [309, 406] on span "AM" at bounding box center [308, 407] width 13 height 13
click at [309, 407] on span "AM" at bounding box center [308, 407] width 13 height 13
click at [317, 600] on button "OK" at bounding box center [303, 598] width 32 height 17
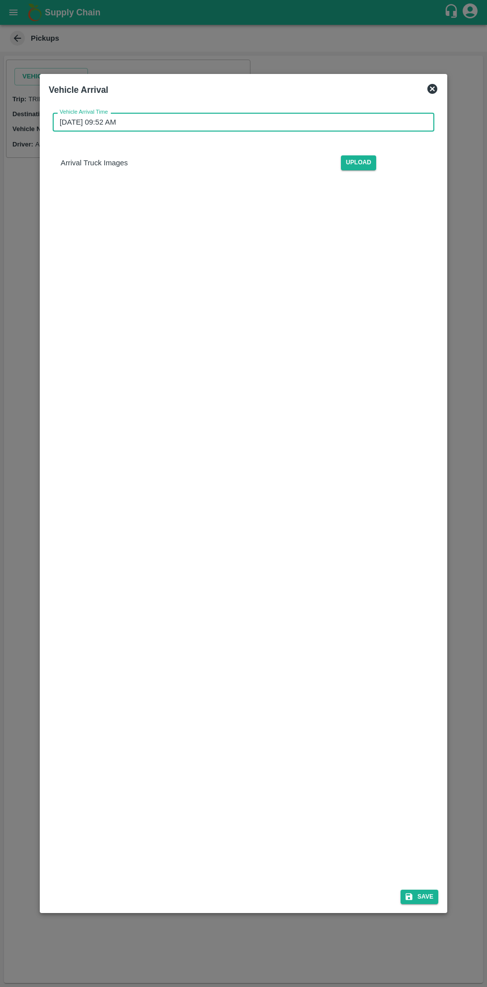
scroll to position [2, 0]
click at [413, 894] on icon "submit" at bounding box center [408, 896] width 9 height 9
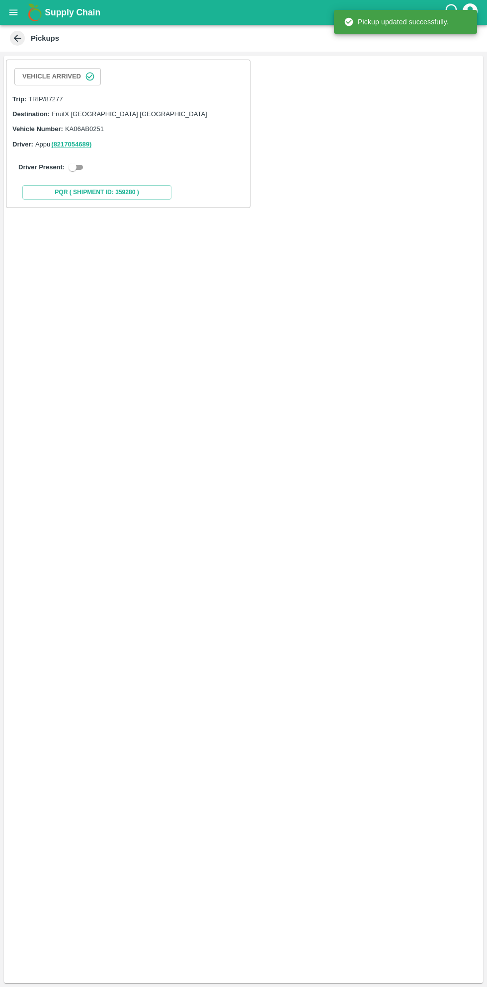
click at [70, 164] on input "checkbox" at bounding box center [73, 167] width 36 height 12
checkbox input "true"
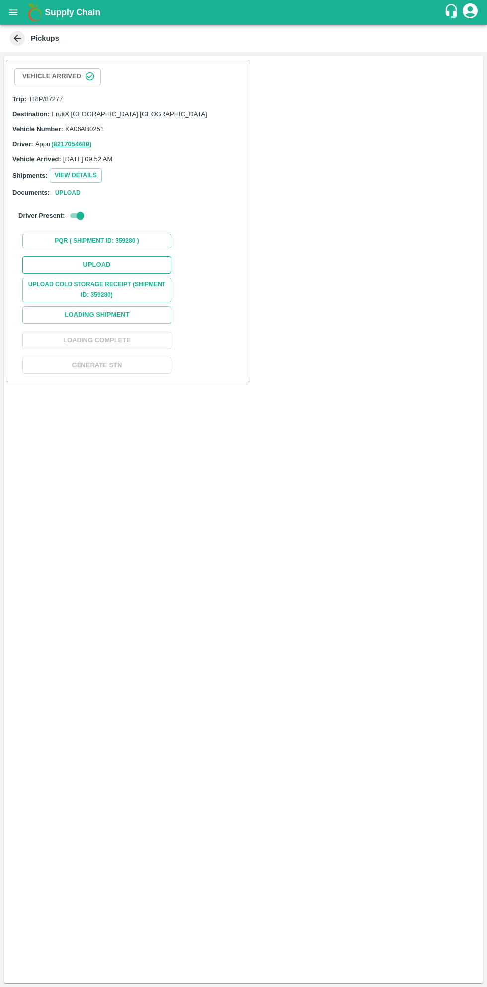
click at [136, 265] on button "Upload" at bounding box center [96, 264] width 149 height 17
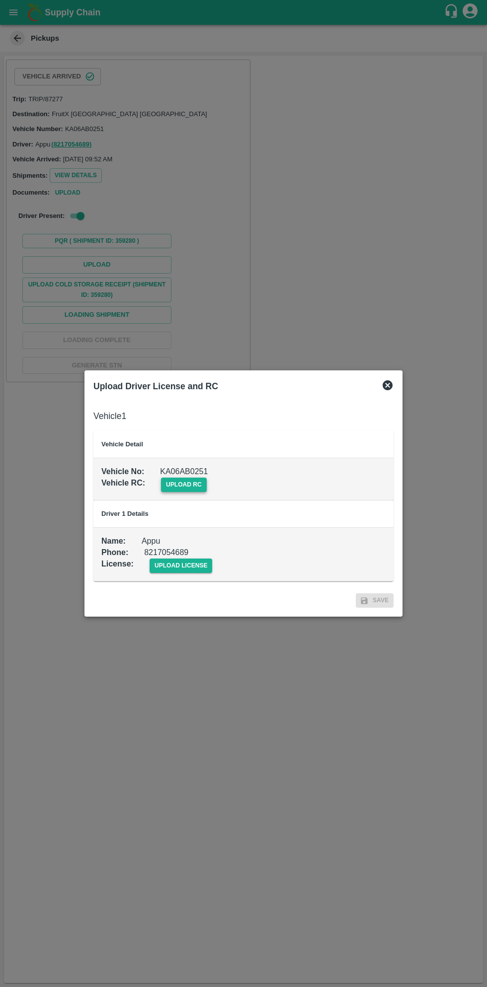
click at [191, 482] on span "upload rc" at bounding box center [184, 485] width 46 height 14
click at [0, 0] on input "upload rc" at bounding box center [0, 0] width 0 height 0
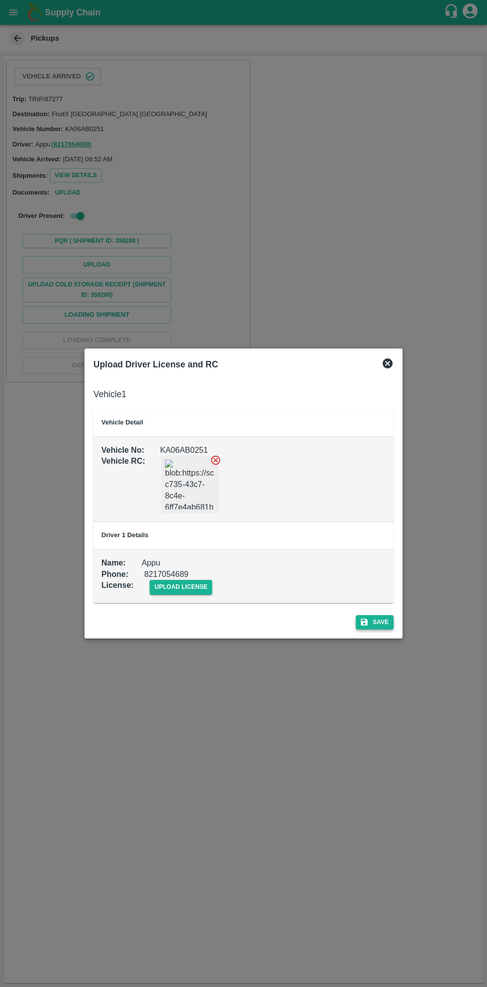
click at [381, 622] on button "Save" at bounding box center [374, 622] width 38 height 14
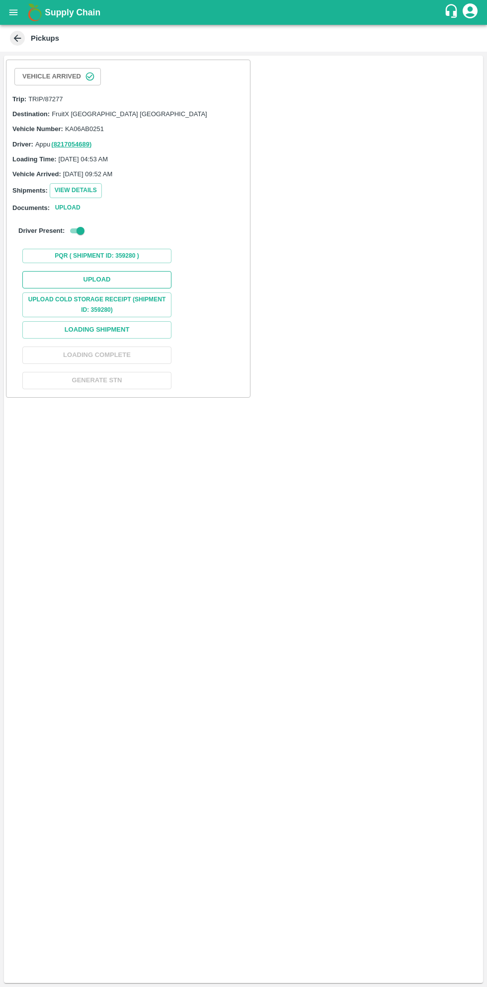
click at [125, 281] on button "Upload" at bounding box center [96, 279] width 149 height 17
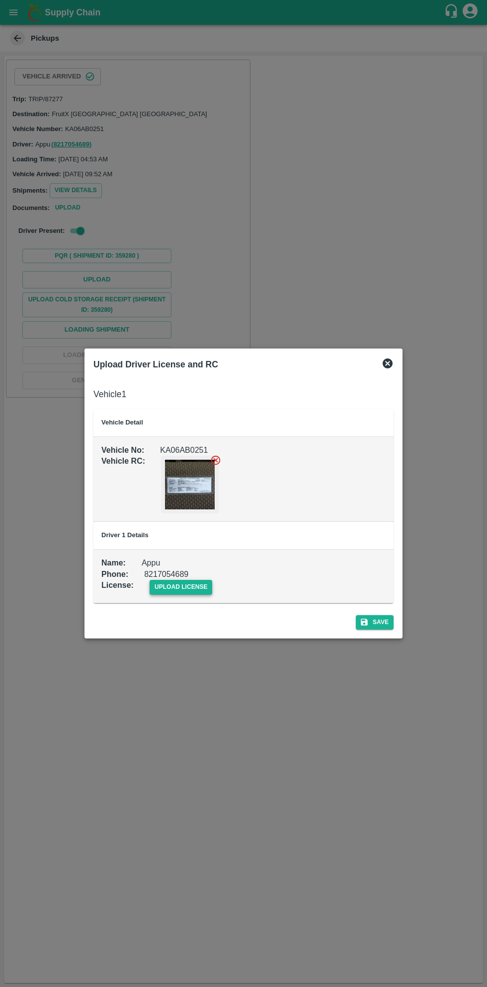
click at [183, 589] on span "upload license" at bounding box center [180, 587] width 63 height 14
click at [0, 0] on input "upload license" at bounding box center [0, 0] width 0 height 0
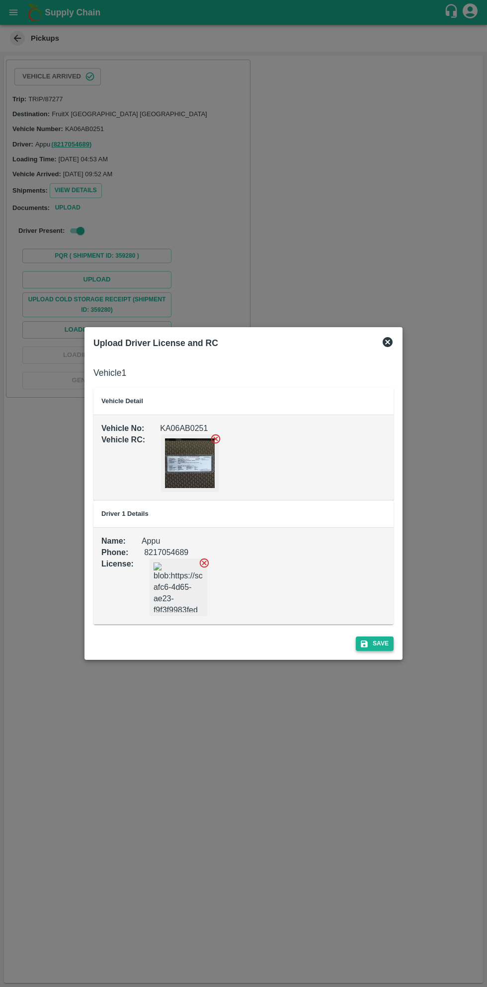
click at [392, 648] on button "Save" at bounding box center [374, 643] width 38 height 14
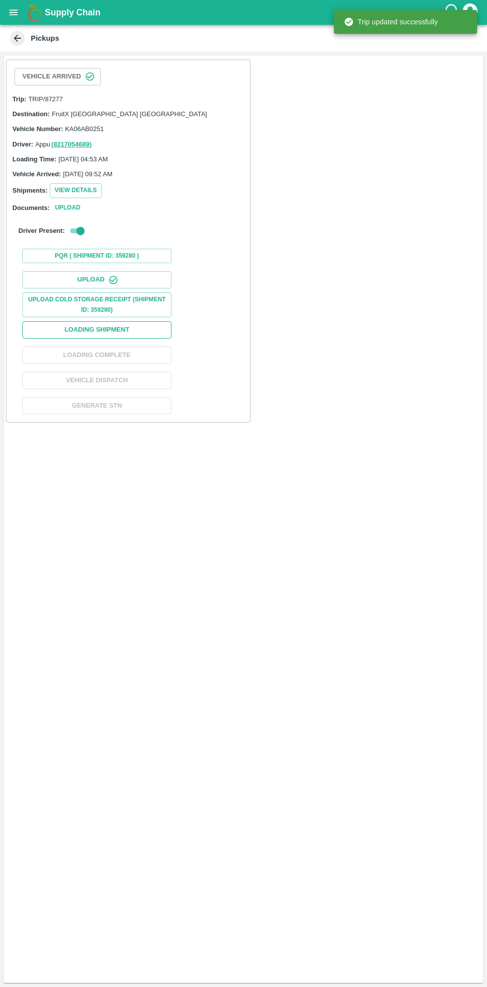
click at [133, 321] on button "Loading Shipment" at bounding box center [96, 329] width 149 height 17
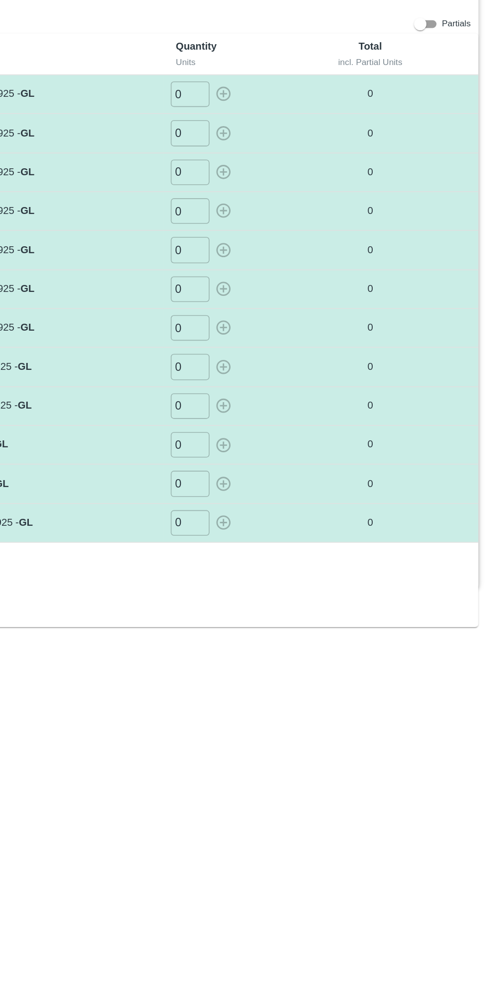
click at [293, 122] on input "0" at bounding box center [290, 121] width 25 height 16
type input "47"
type input "048"
type input "040"
type input "027"
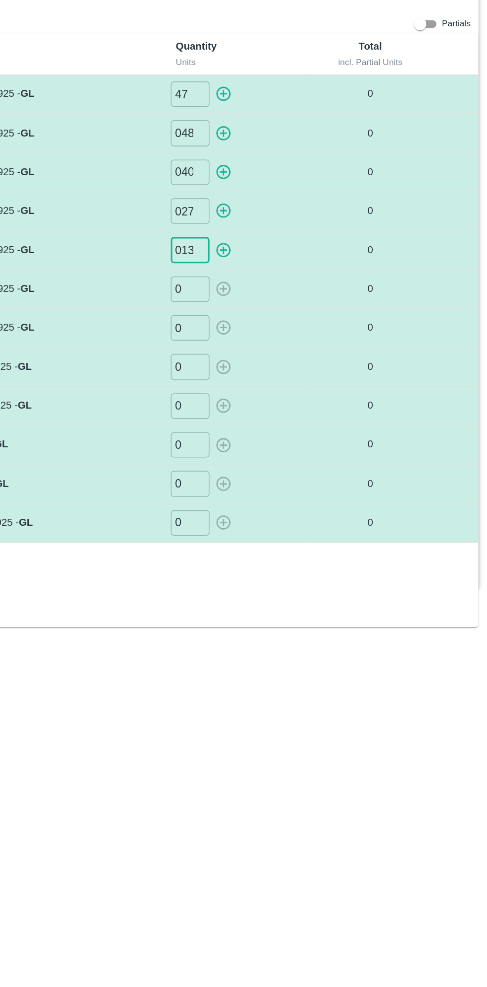
type input "013"
type input "001"
type input "02"
click at [291, 296] on input "0" at bounding box center [290, 295] width 25 height 16
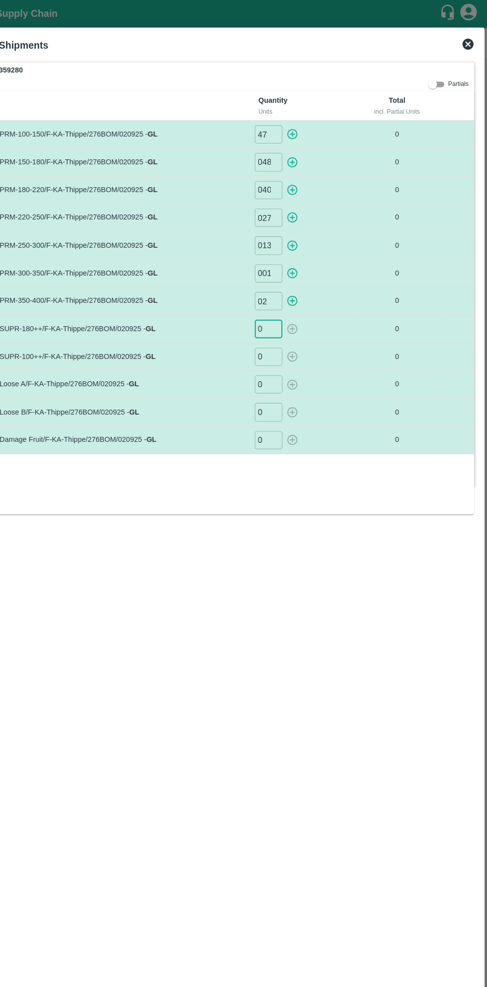
scroll to position [0, 0]
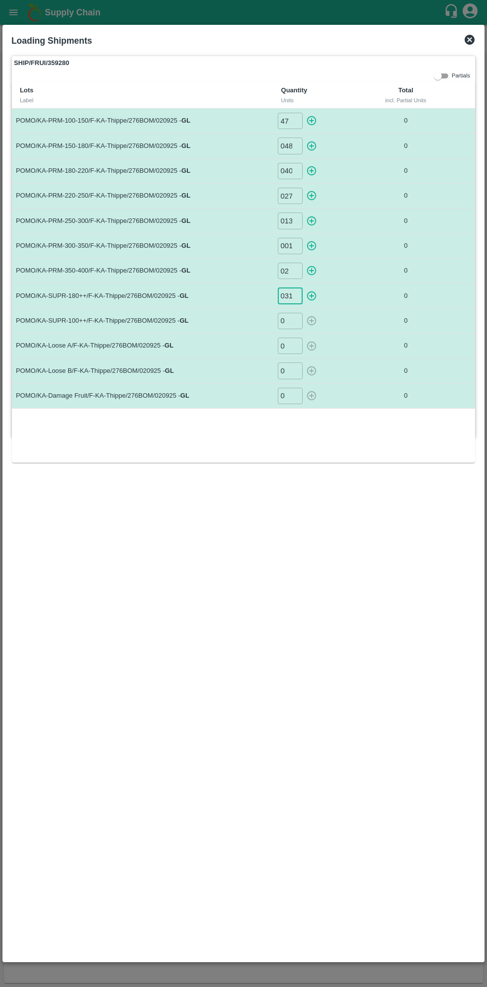
type input "031"
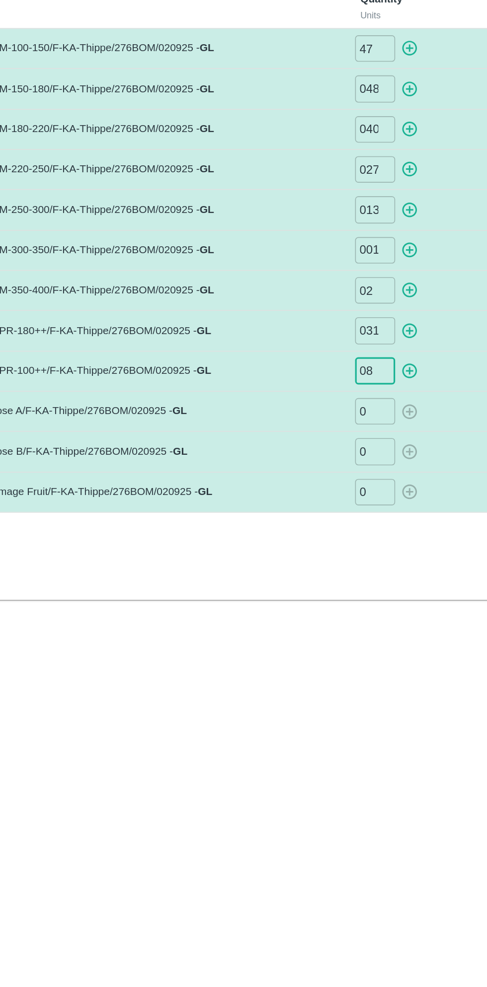
type input "08"
click at [292, 345] on input "0" at bounding box center [290, 346] width 25 height 16
type input "038"
type input "07"
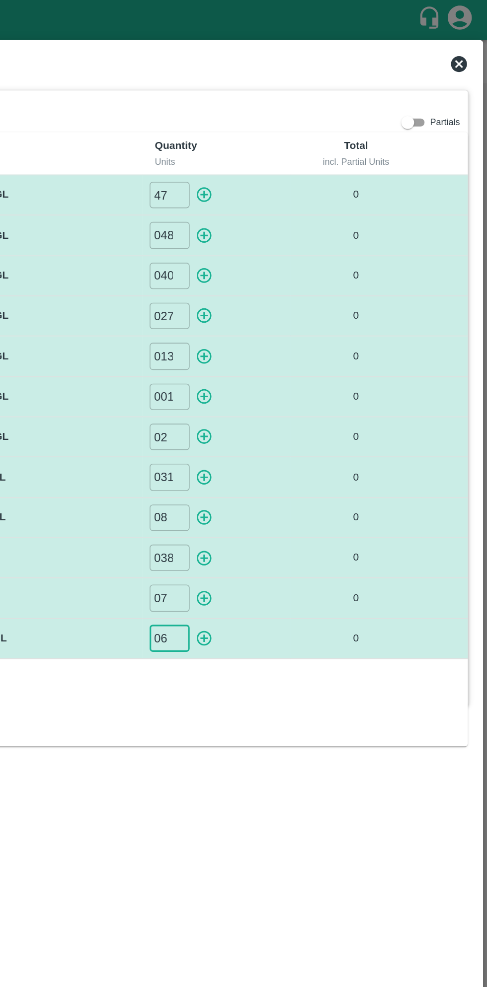
type input "06"
click at [311, 121] on icon "button" at bounding box center [310, 120] width 9 height 9
type input "0"
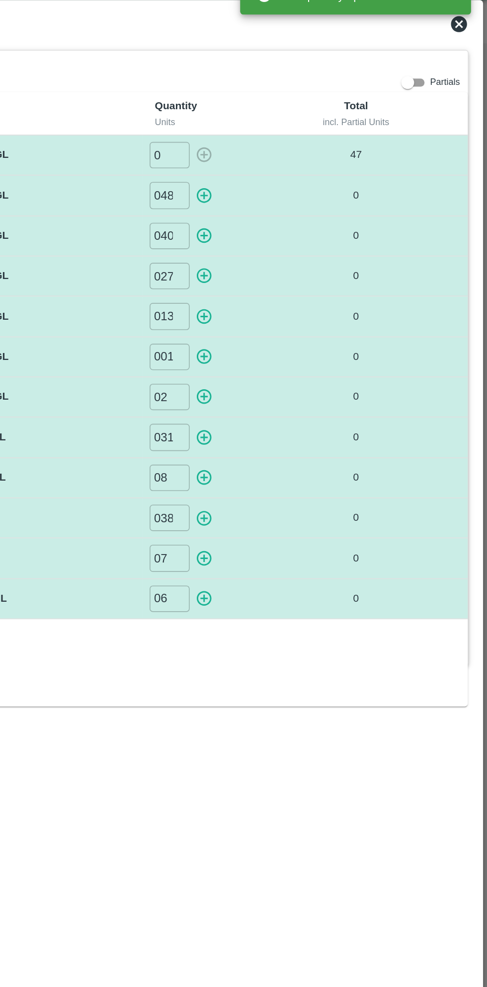
click at [315, 148] on icon "button" at bounding box center [311, 146] width 11 height 11
type input "0"
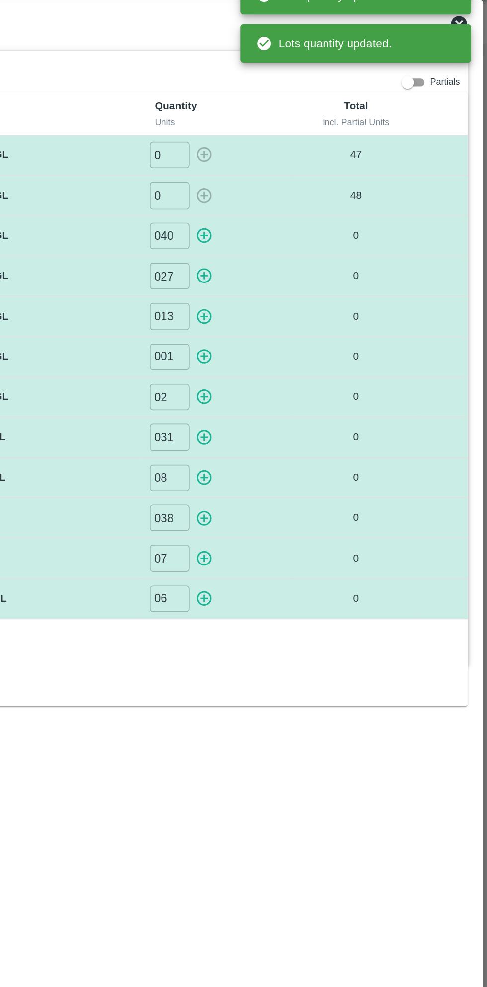
click at [312, 168] on icon "button" at bounding box center [311, 170] width 11 height 11
type input "0"
click at [312, 194] on icon "button" at bounding box center [311, 195] width 11 height 11
type input "0"
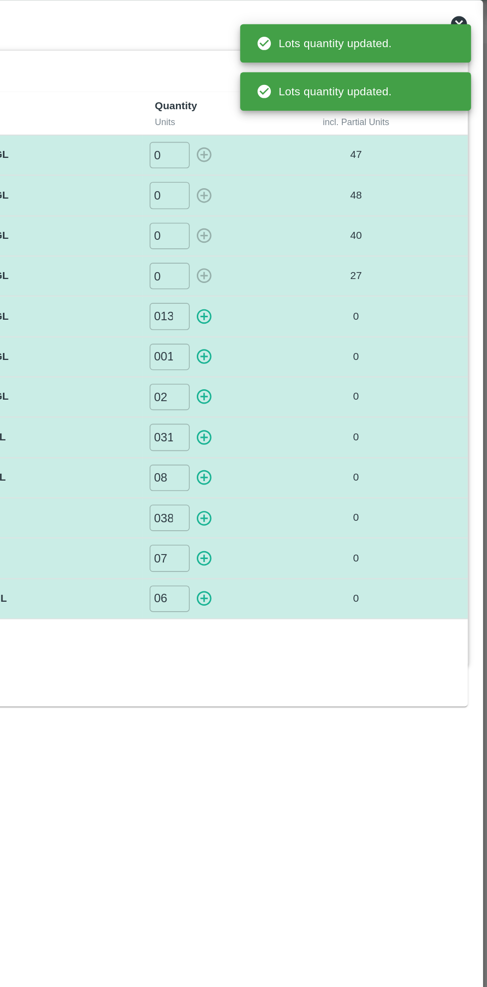
click at [315, 219] on icon "button" at bounding box center [310, 220] width 9 height 9
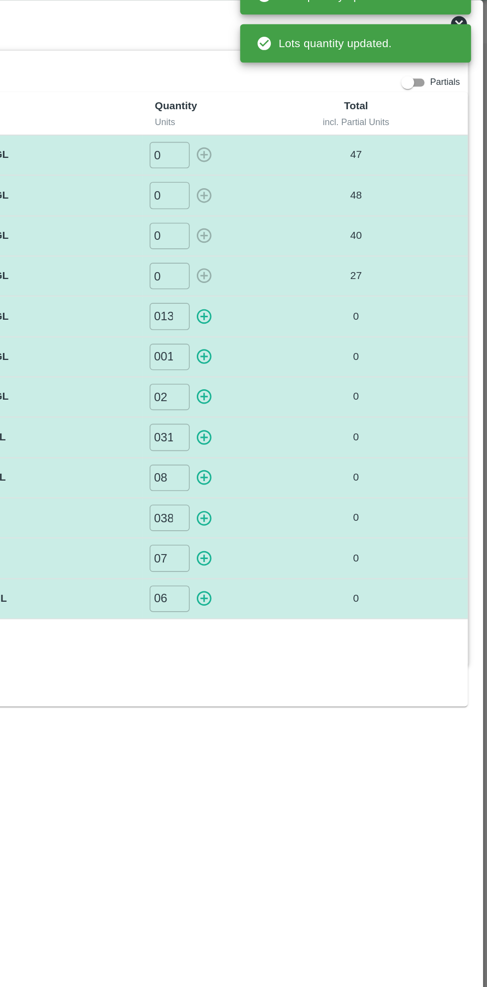
type input "0"
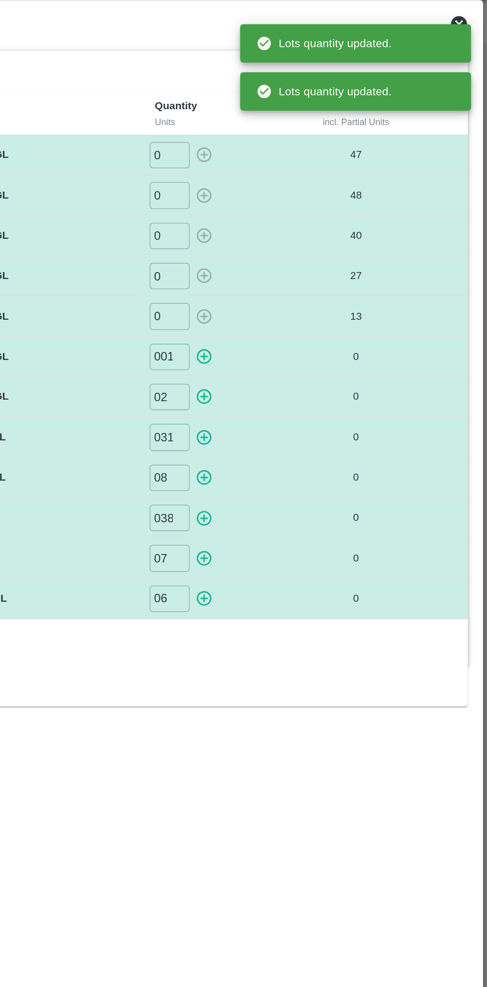
click at [309, 242] on icon "button" at bounding box center [311, 245] width 11 height 11
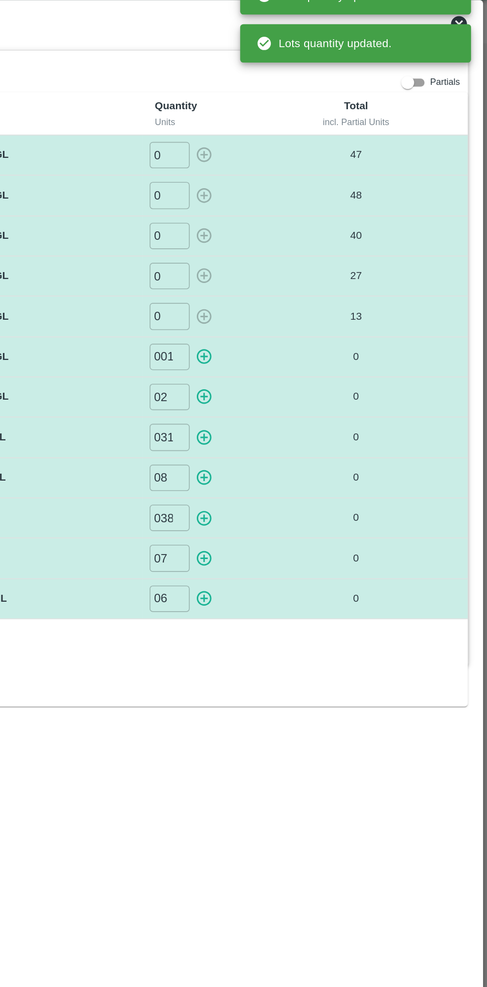
type input "0"
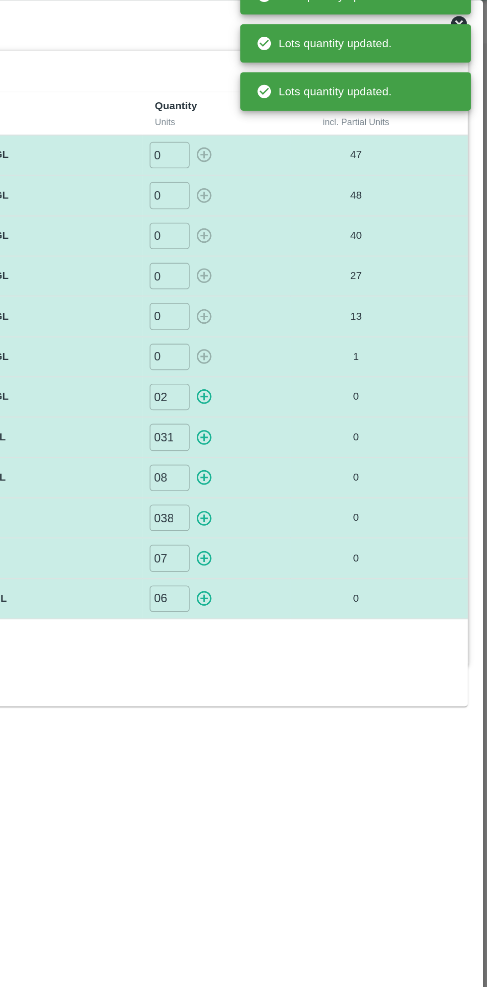
click at [314, 267] on icon "button" at bounding box center [310, 270] width 9 height 9
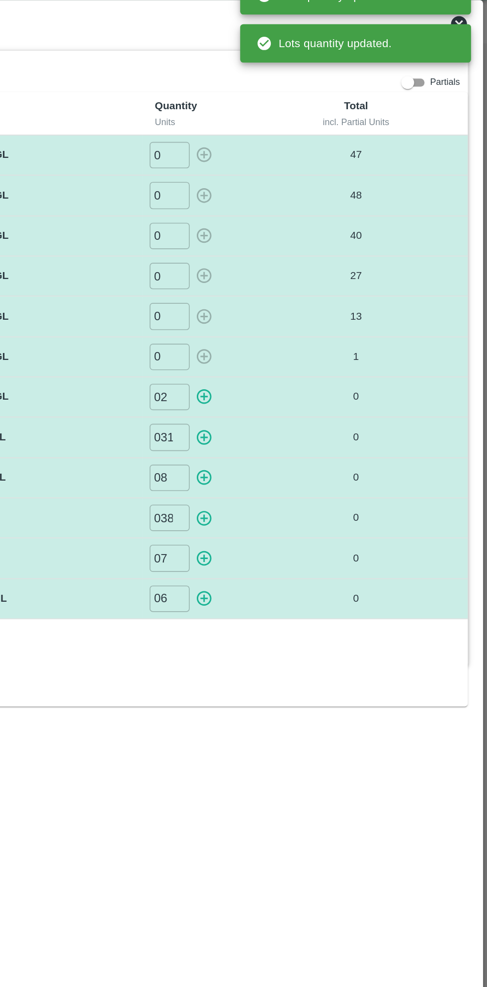
type input "0"
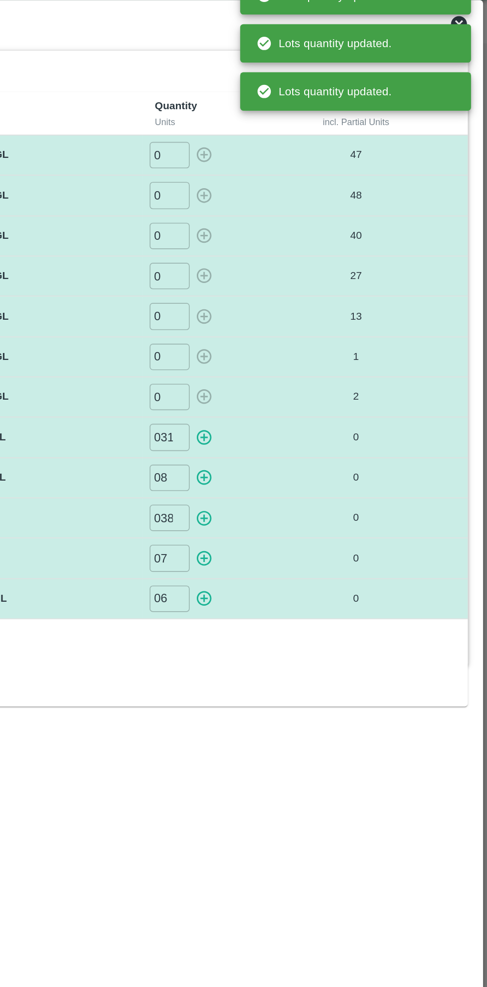
click at [318, 288] on div "031 ​" at bounding box center [319, 295] width 84 height 16
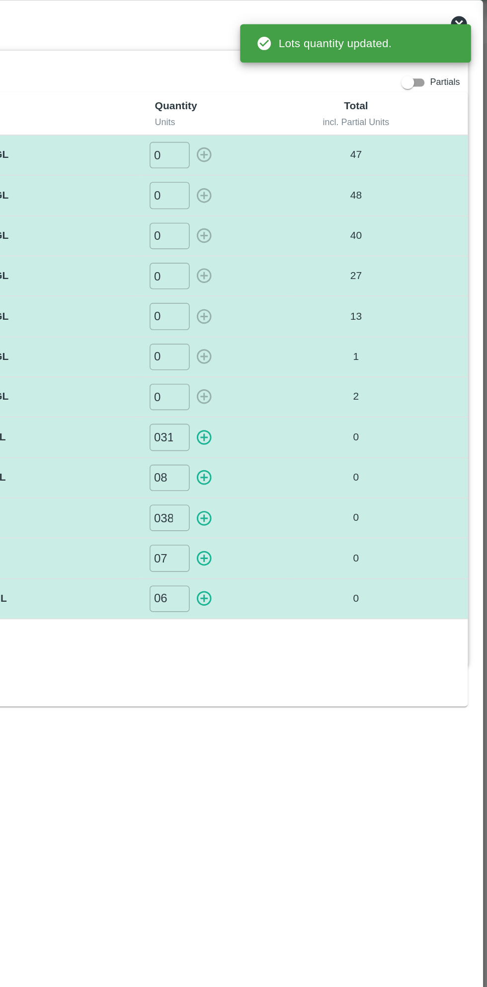
click at [313, 291] on icon "button" at bounding box center [310, 295] width 9 height 9
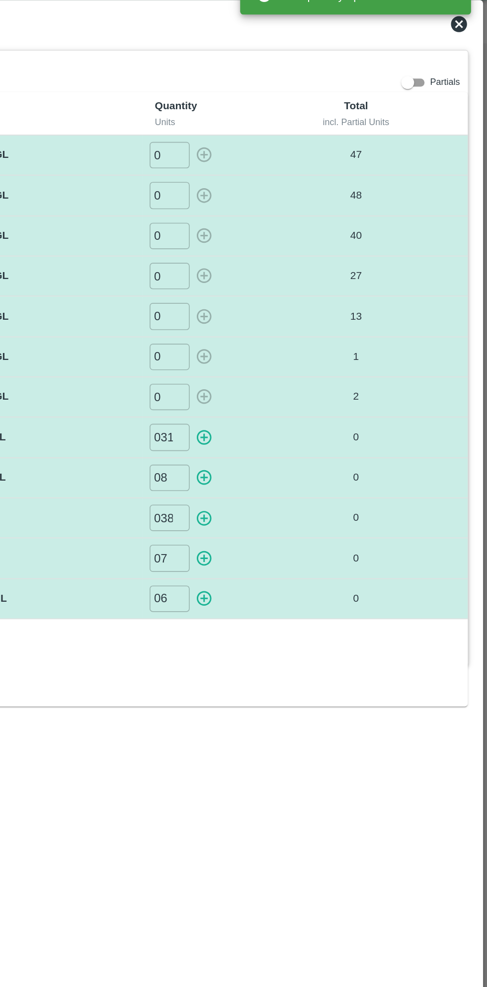
type input "0"
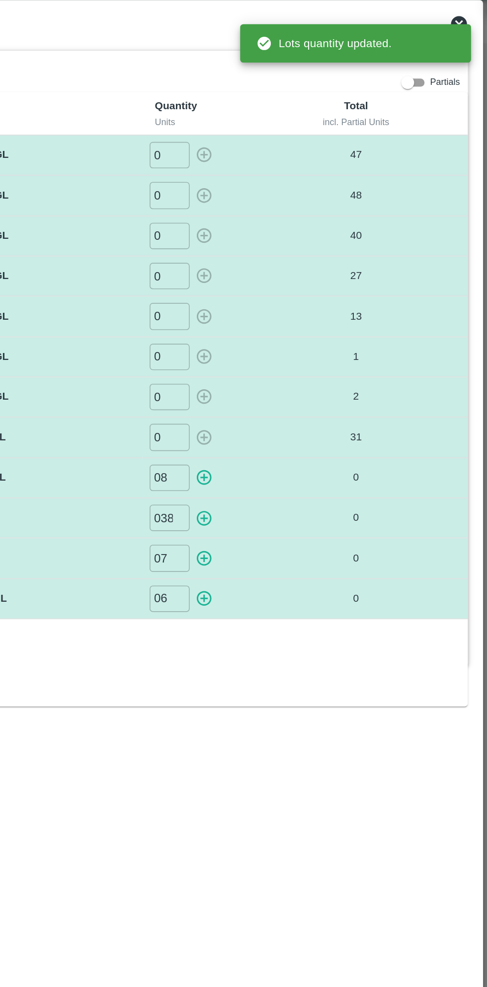
click at [312, 318] on icon "button" at bounding box center [311, 320] width 11 height 11
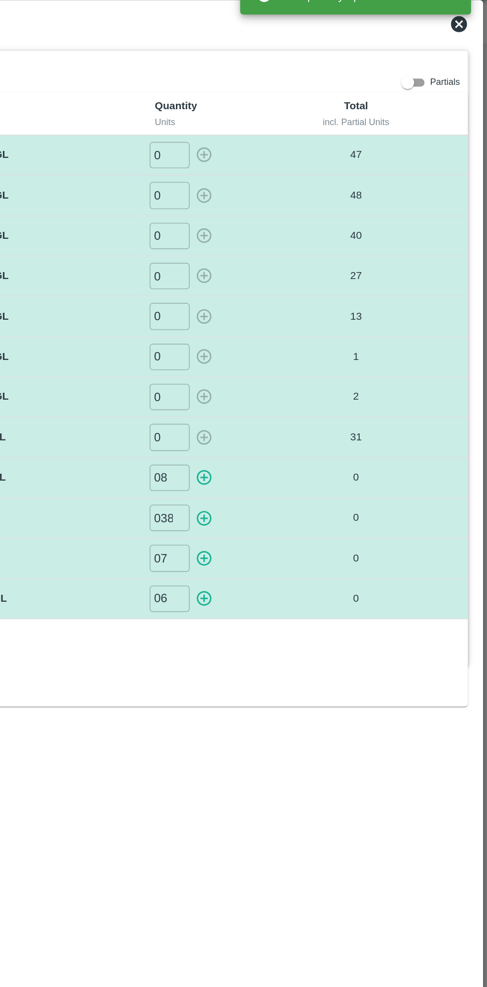
type input "0"
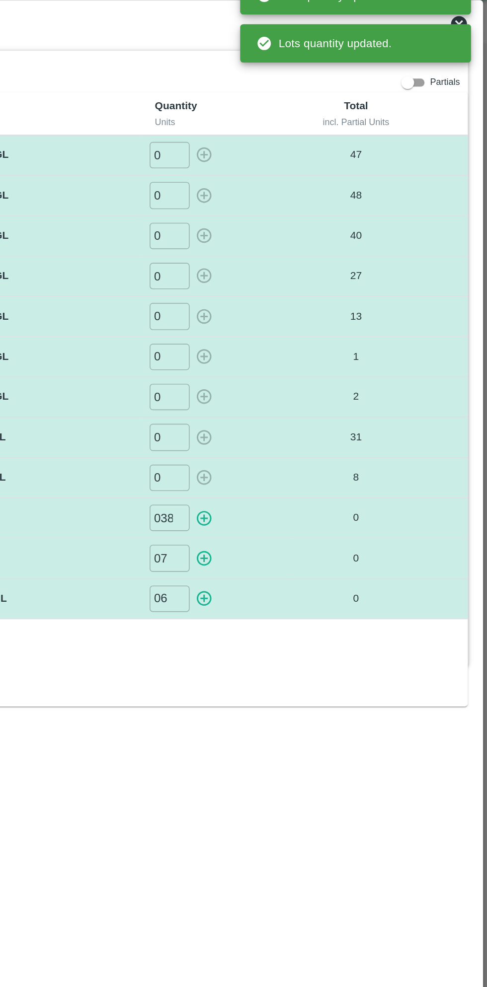
click at [312, 344] on icon "button" at bounding box center [310, 345] width 9 height 9
type input "0"
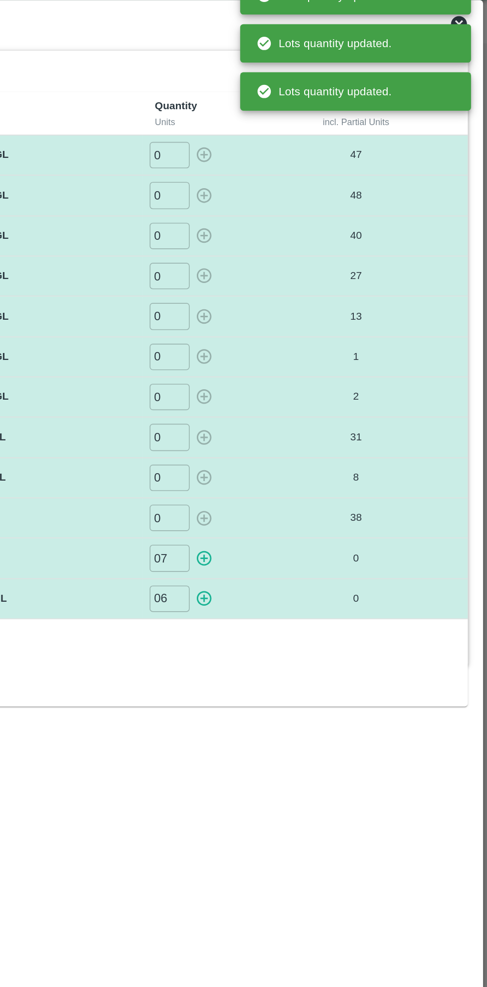
click at [318, 342] on div "0 ​" at bounding box center [319, 346] width 84 height 16
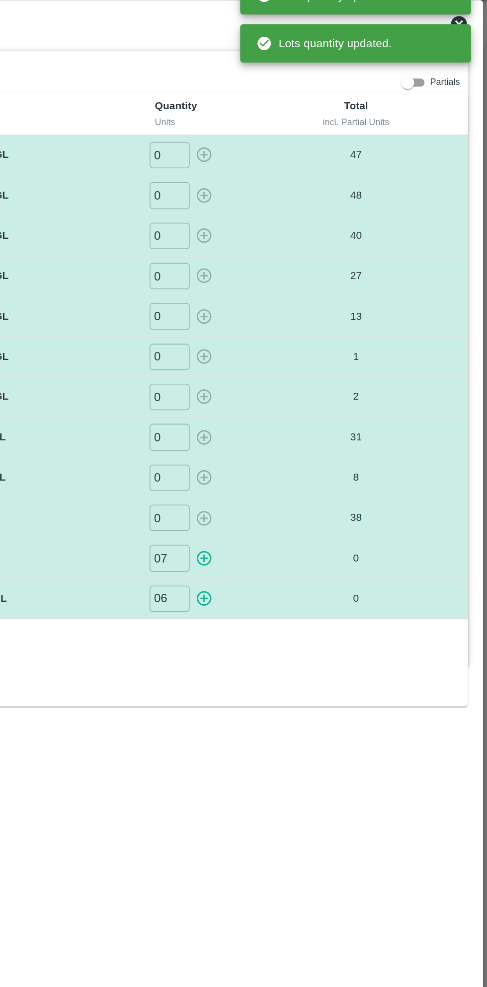
click at [313, 368] on icon "button" at bounding box center [311, 370] width 11 height 11
type input "0"
click at [316, 392] on icon "button" at bounding box center [311, 395] width 11 height 11
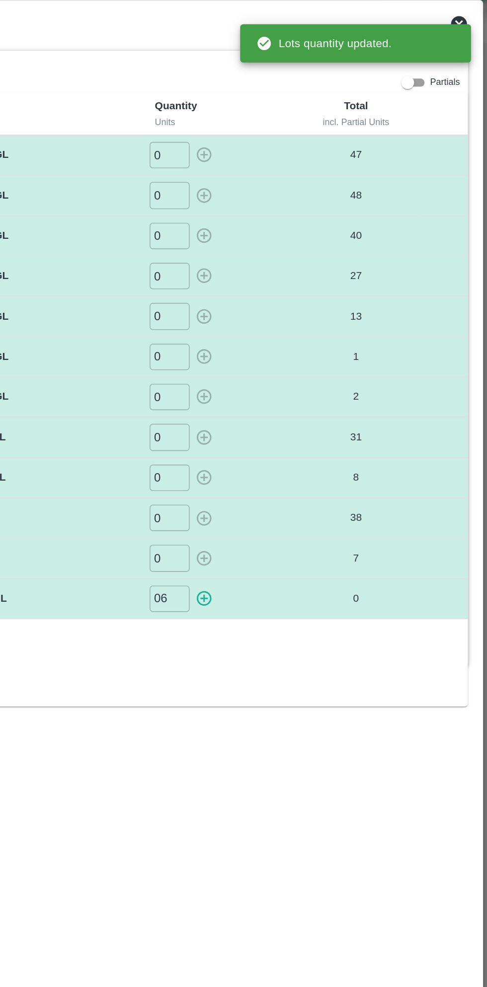
type input "0"
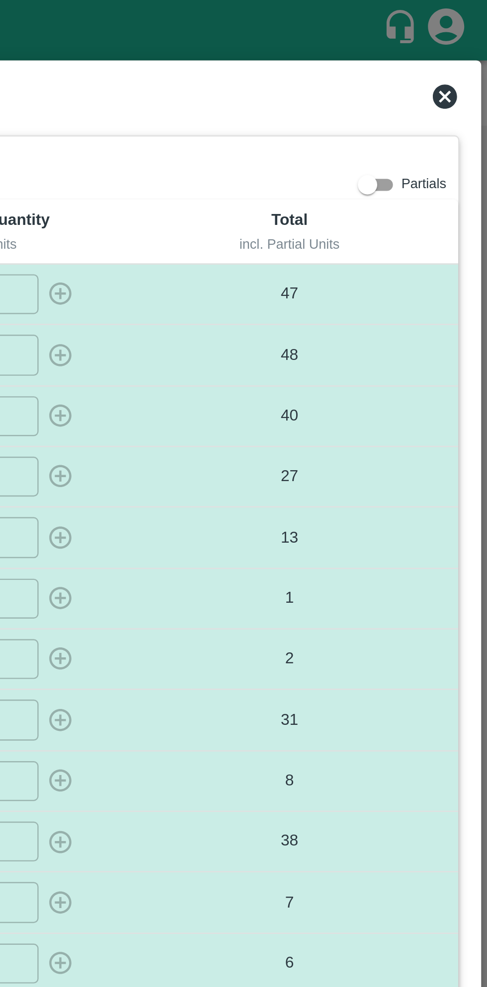
click at [468, 39] on icon at bounding box center [469, 40] width 12 height 12
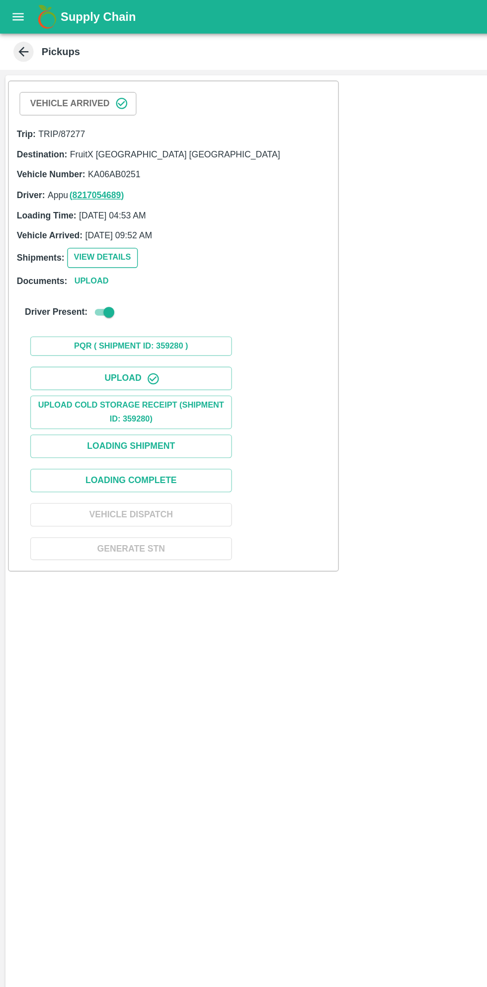
click at [84, 188] on button "View Details" at bounding box center [76, 190] width 52 height 14
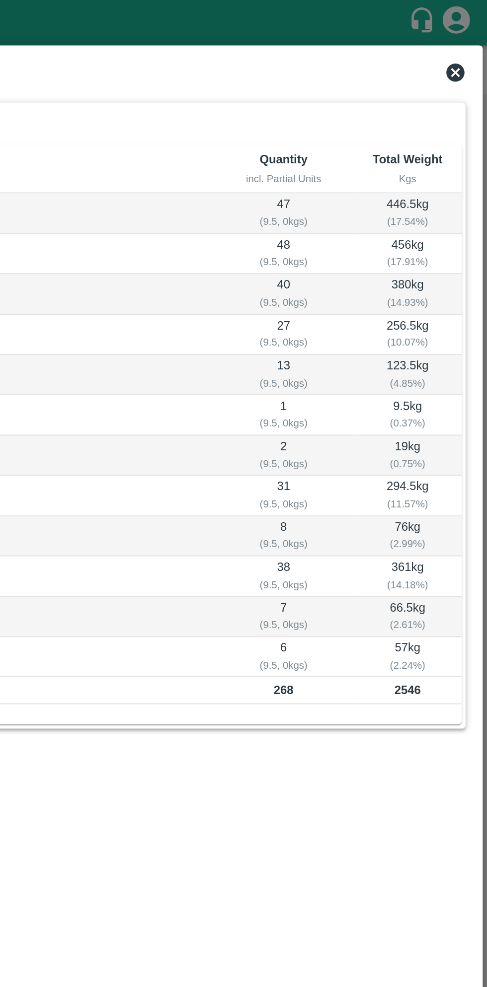
click at [479, 39] on div "View Shipment" at bounding box center [243, 41] width 472 height 22
click at [468, 40] on icon at bounding box center [469, 40] width 10 height 10
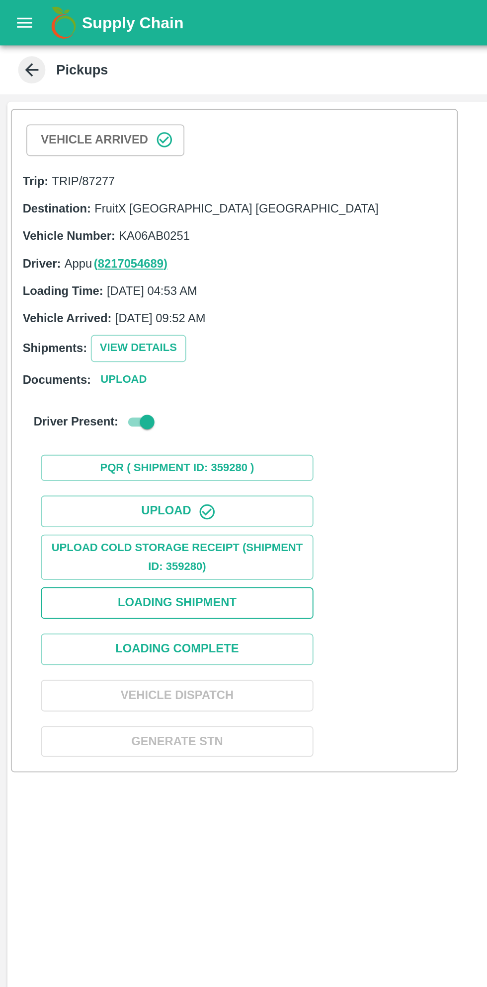
click at [130, 328] on button "Loading Shipment" at bounding box center [96, 329] width 149 height 17
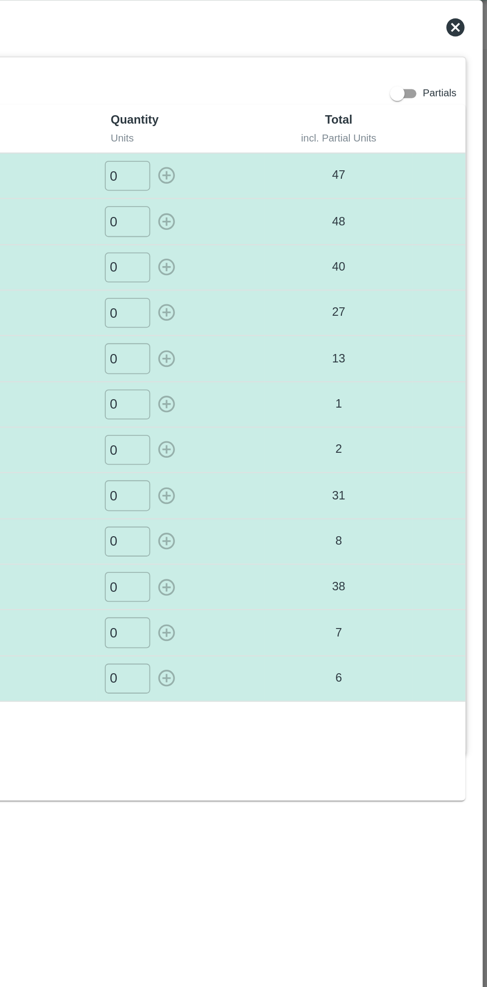
click at [290, 395] on input "0" at bounding box center [290, 396] width 25 height 16
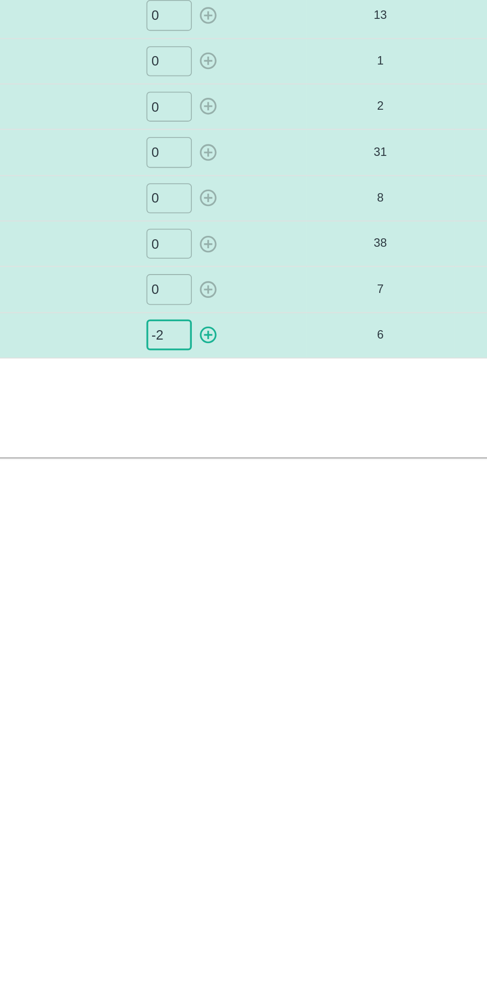
click at [317, 400] on div "-2 ​" at bounding box center [319, 396] width 84 height 16
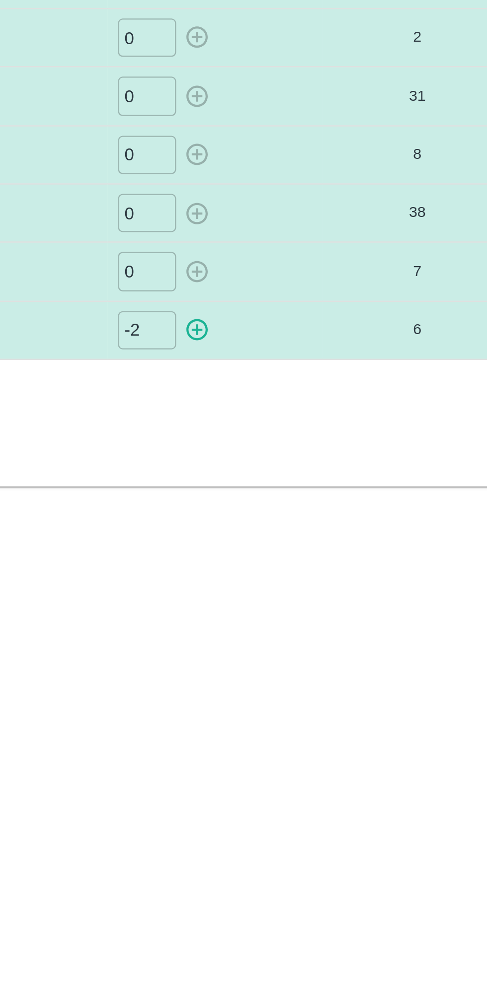
click at [310, 391] on icon "button" at bounding box center [310, 395] width 9 height 9
type input "0"
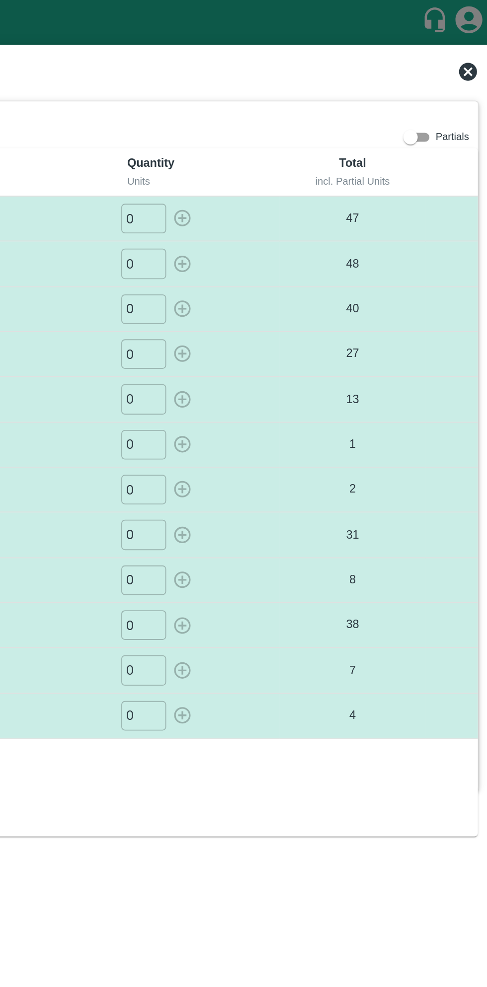
click at [472, 39] on icon at bounding box center [469, 40] width 10 height 10
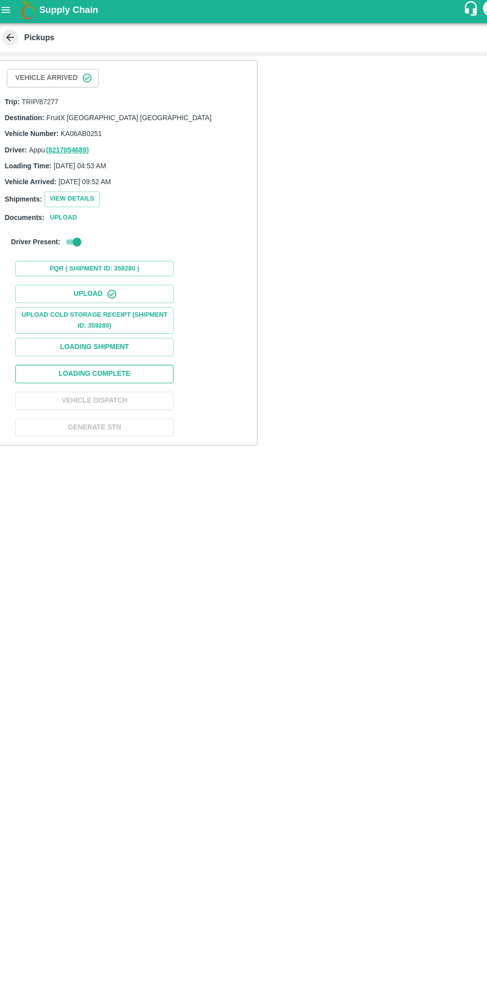
click at [145, 348] on button "Loading Complete" at bounding box center [96, 355] width 149 height 17
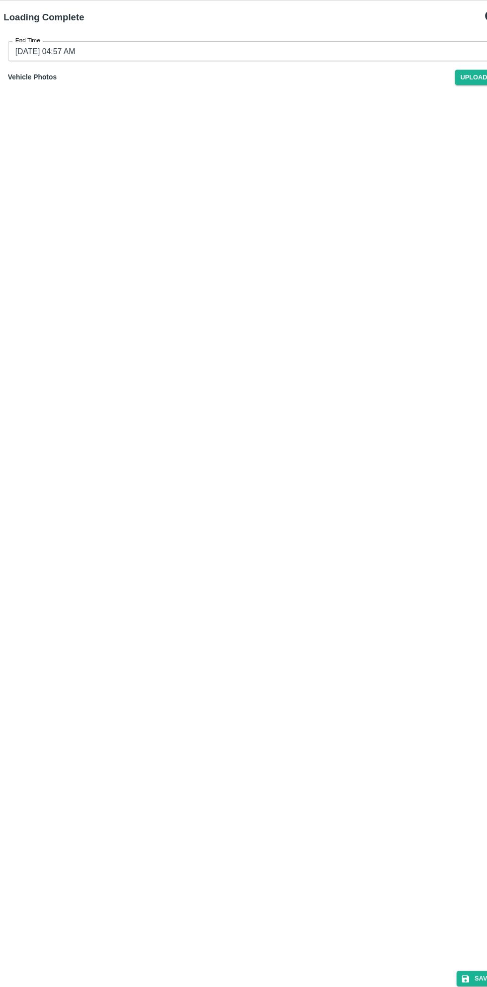
click at [299, 68] on input "03/09/2025 04:57 AM" at bounding box center [239, 73] width 449 height 19
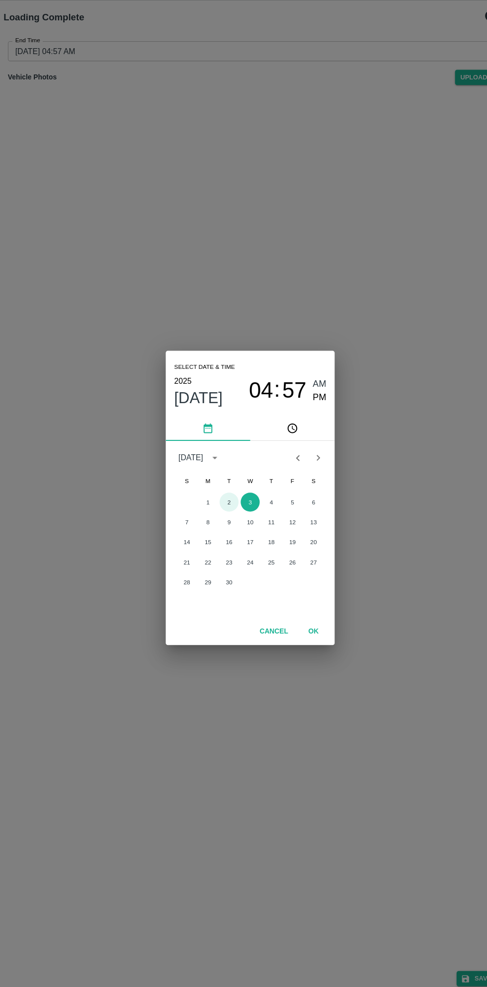
click at [223, 497] on button "2" at bounding box center [223, 498] width 18 height 18
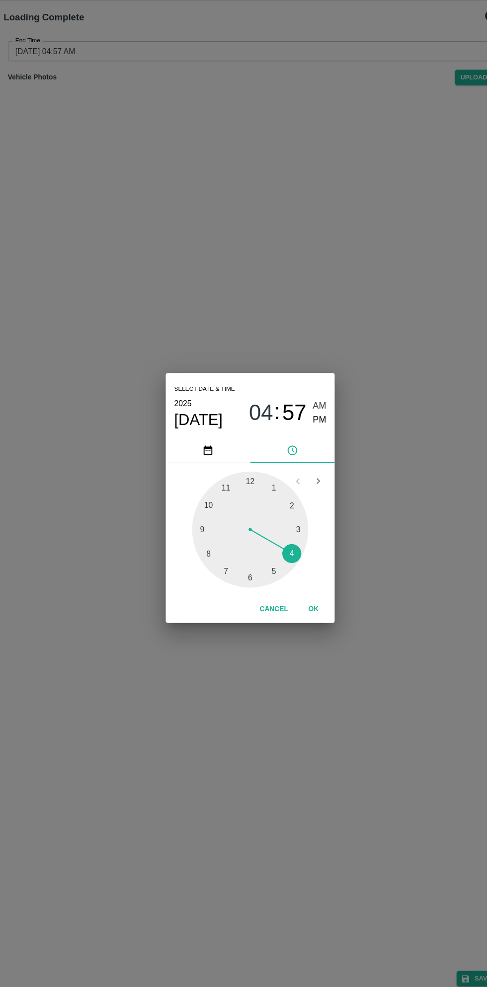
click at [209, 502] on div at bounding box center [243, 523] width 109 height 109
click at [310, 420] on span "PM" at bounding box center [308, 420] width 13 height 13
click at [303, 598] on button "OK" at bounding box center [303, 598] width 32 height 17
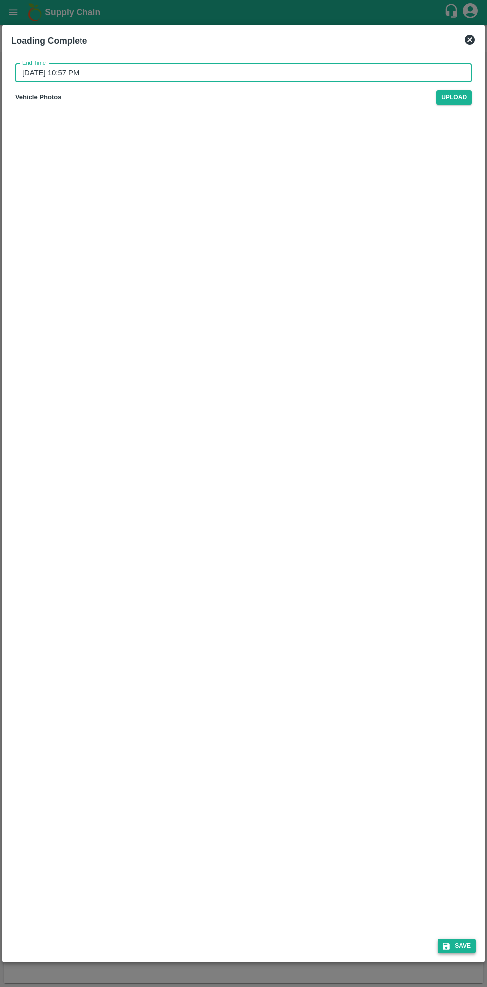
click at [447, 946] on icon "submit" at bounding box center [445, 946] width 7 height 7
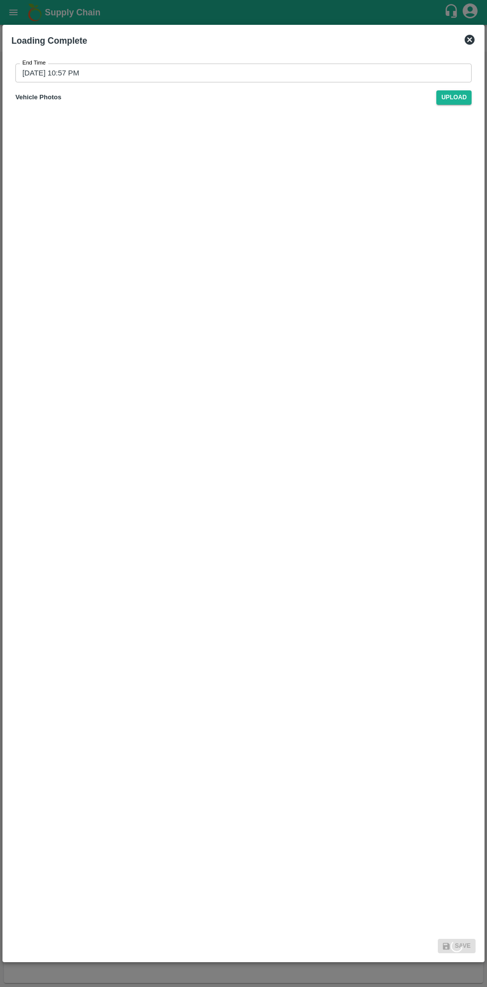
type input "03/09/2025 04:57 AM"
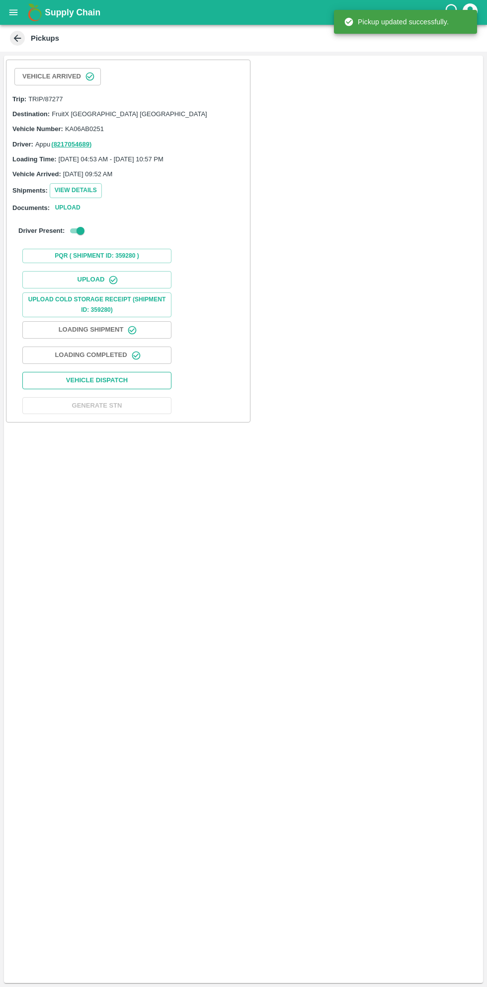
click at [130, 377] on button "Vehicle Dispatch" at bounding box center [96, 380] width 149 height 17
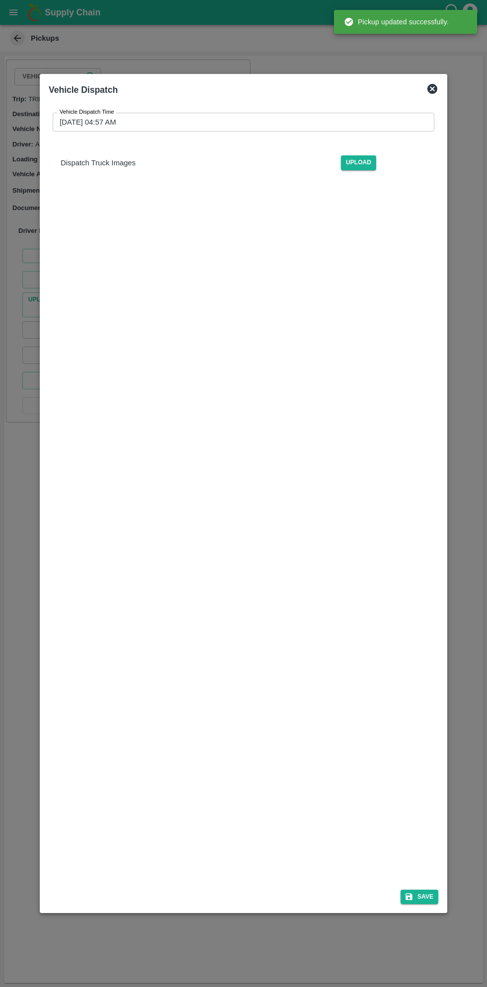
click at [349, 118] on input "03/09/2025 04:57 AM" at bounding box center [240, 122] width 374 height 19
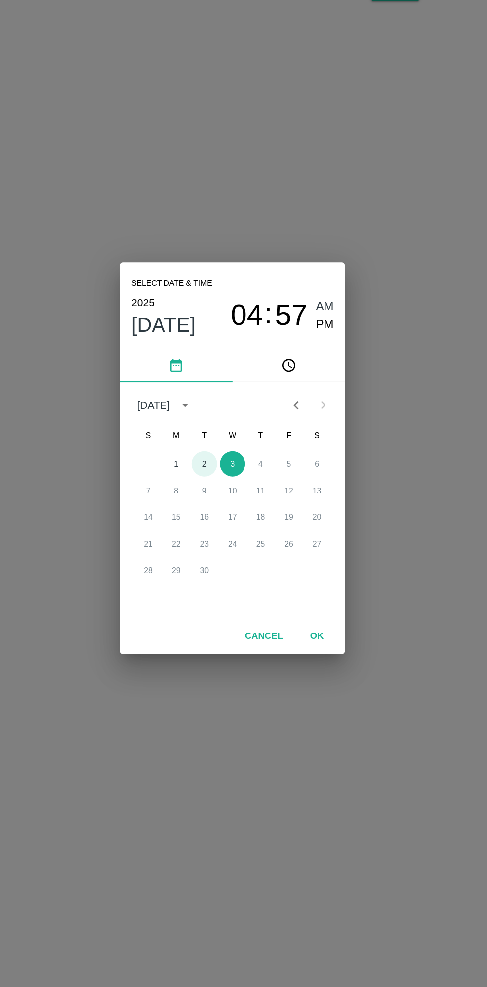
click at [223, 497] on button "2" at bounding box center [223, 498] width 18 height 18
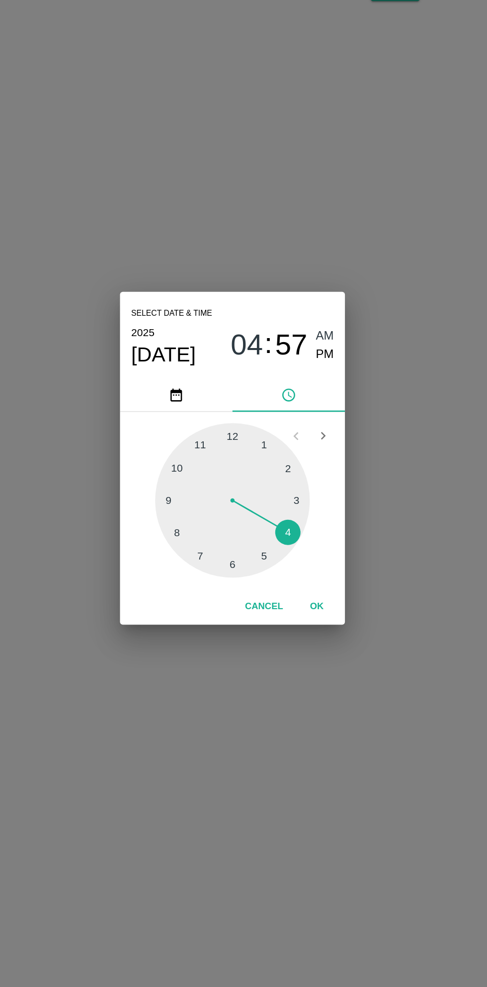
click at [222, 487] on div at bounding box center [243, 523] width 109 height 109
click at [309, 420] on span "PM" at bounding box center [308, 420] width 13 height 13
type input "02/09/2025 11:57 PM"
click at [306, 601] on button "OK" at bounding box center [303, 598] width 32 height 17
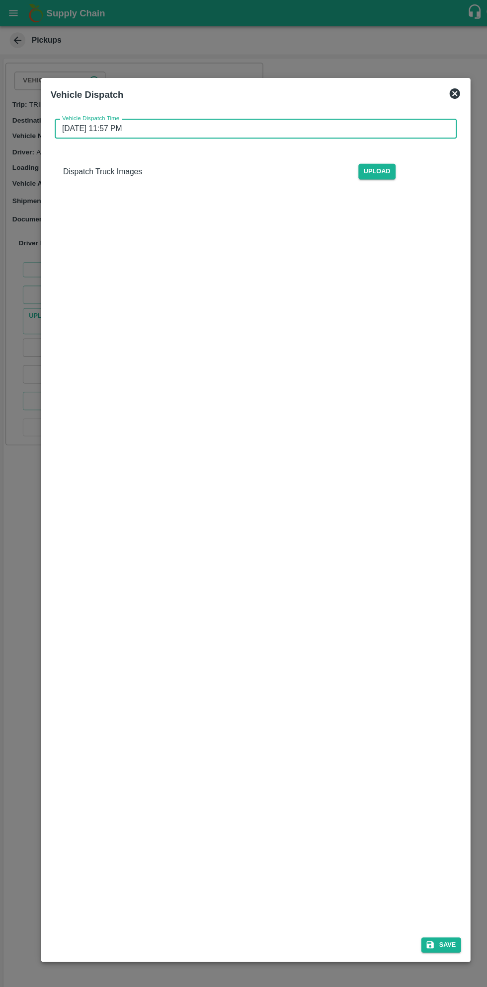
scroll to position [2, 0]
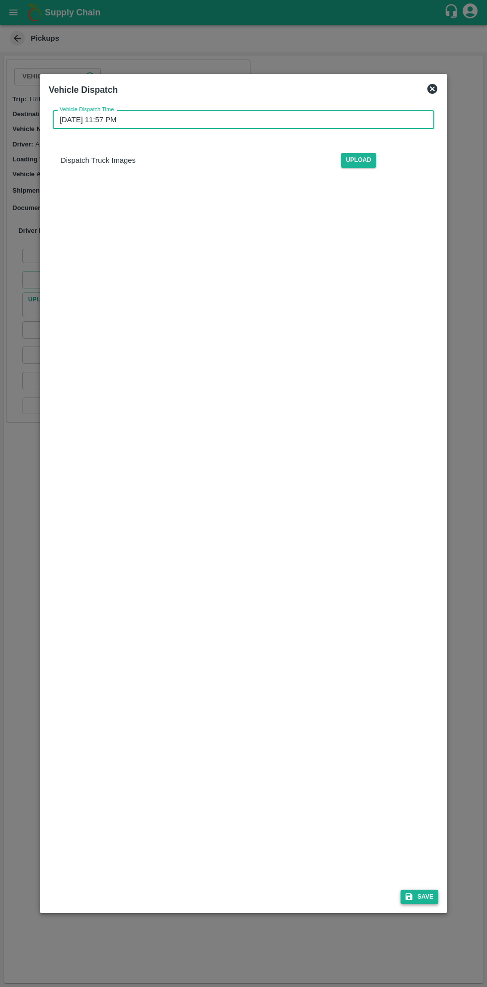
click at [416, 893] on button "Save" at bounding box center [419, 897] width 38 height 14
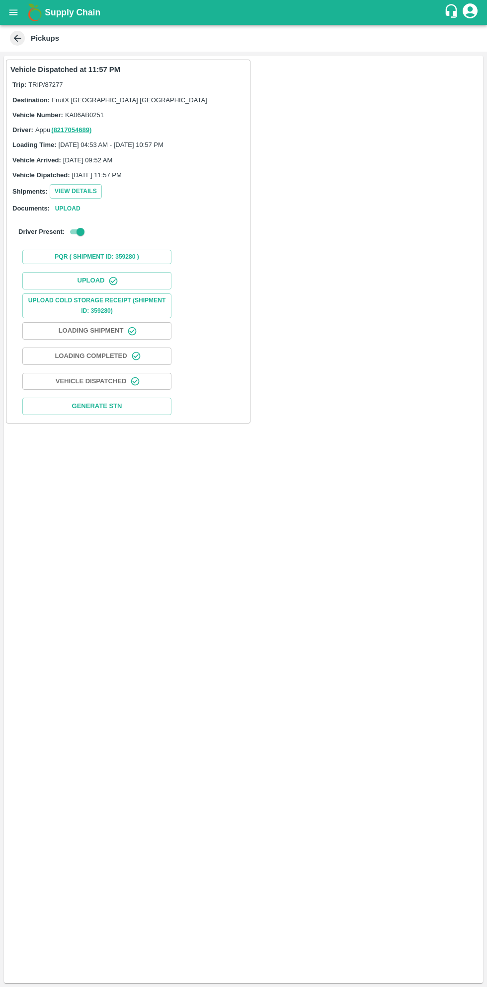
click at [14, 12] on icon "open drawer" at bounding box center [13, 11] width 8 height 5
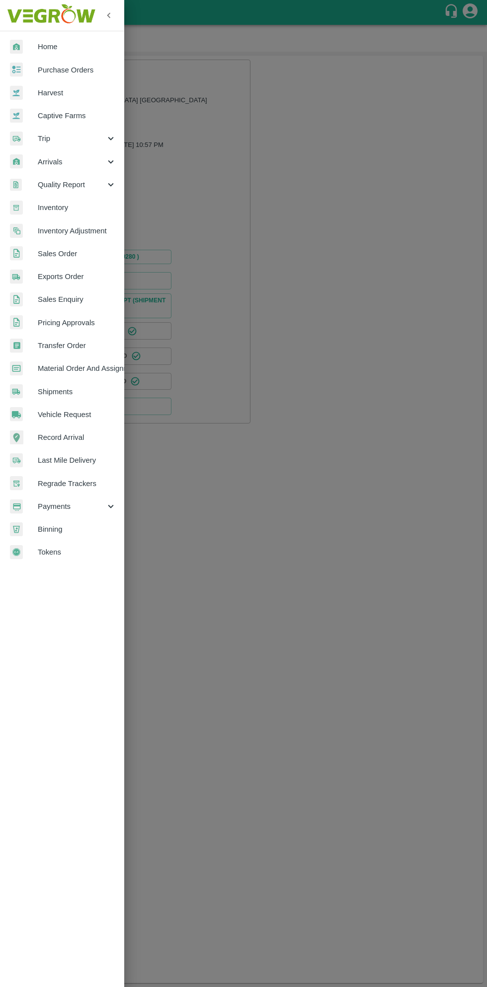
click at [85, 68] on span "Purchase Orders" at bounding box center [77, 70] width 78 height 11
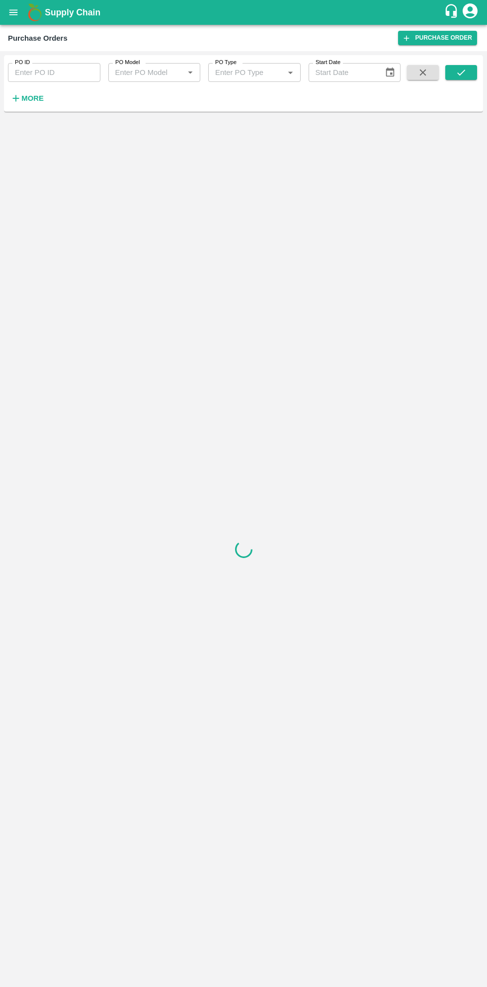
click at [41, 98] on strong "More" at bounding box center [32, 98] width 22 height 8
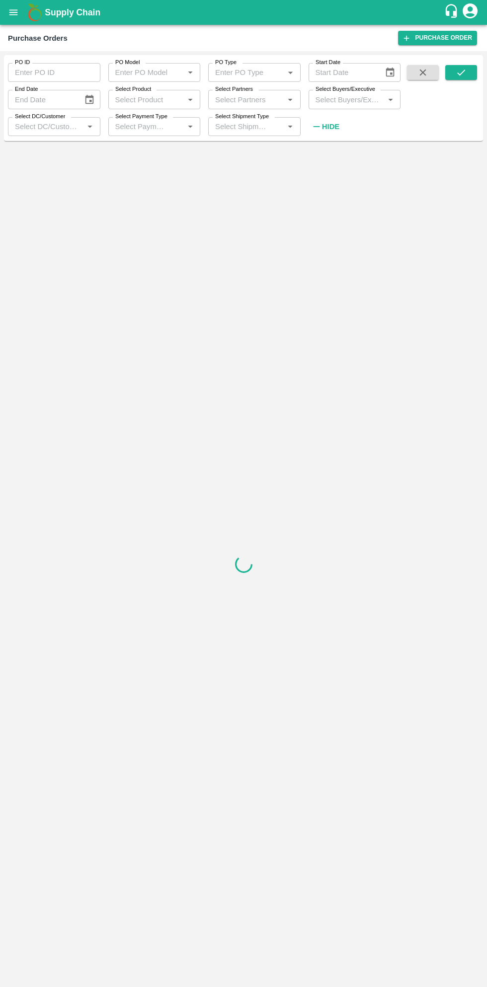
click at [363, 99] on input "Select Buyers/Executive" at bounding box center [346, 99] width 70 height 13
type input "sagar"
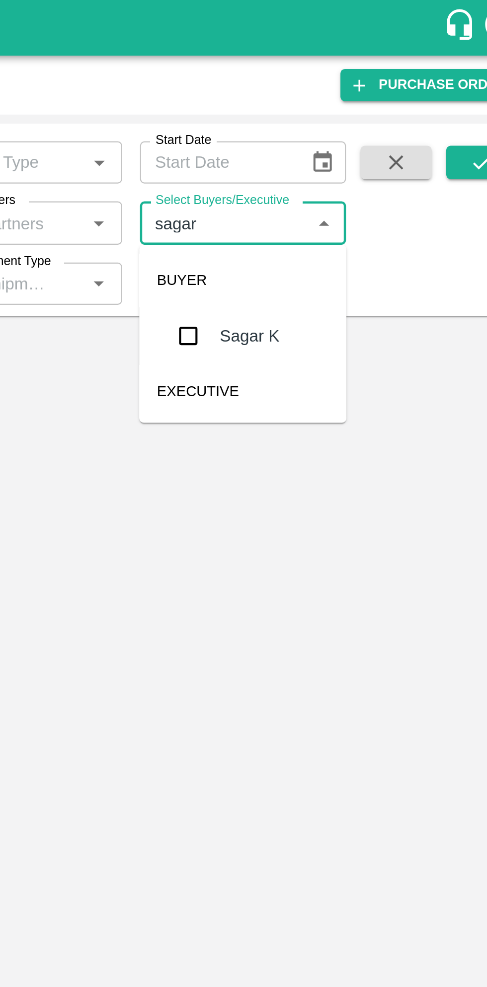
click at [331, 153] on input "checkbox" at bounding box center [330, 150] width 20 height 20
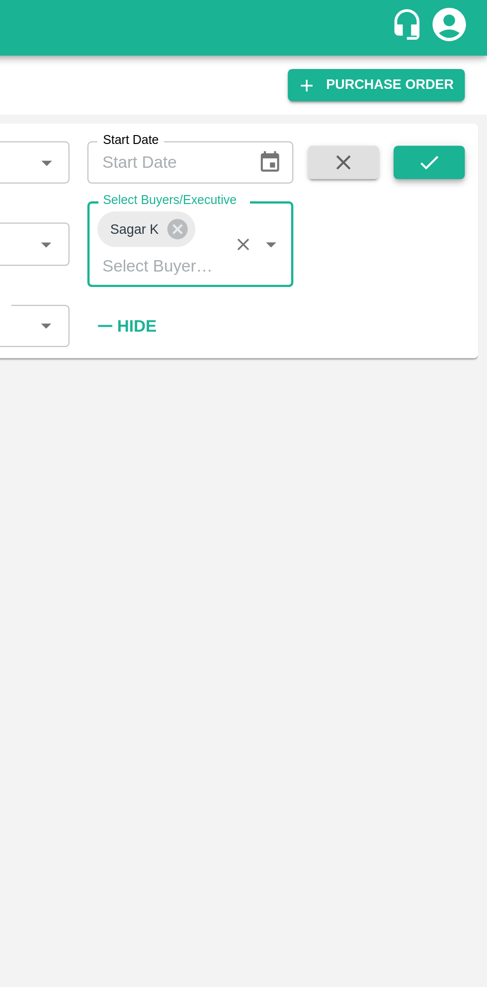
click at [462, 72] on icon "submit" at bounding box center [461, 73] width 8 height 6
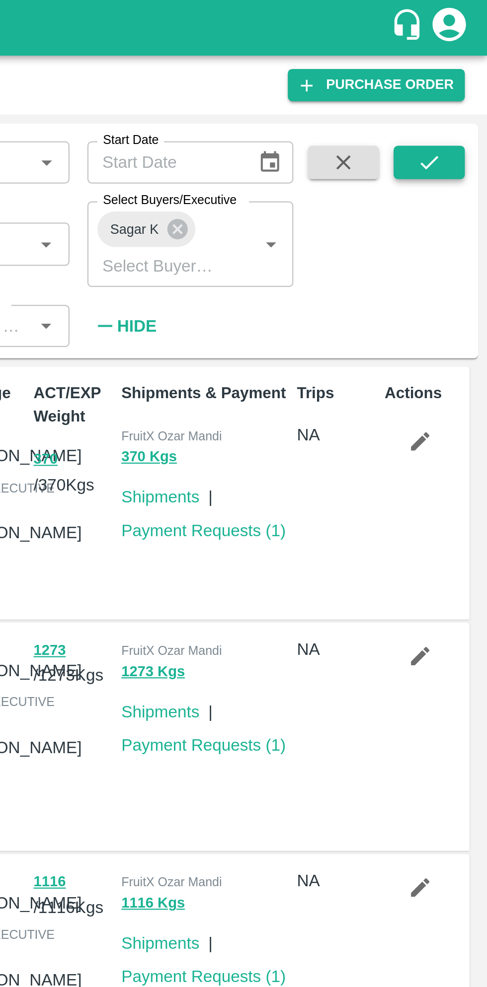
click at [456, 75] on icon "submit" at bounding box center [460, 72] width 11 height 11
